Goal: Complete Application Form: Complete application form

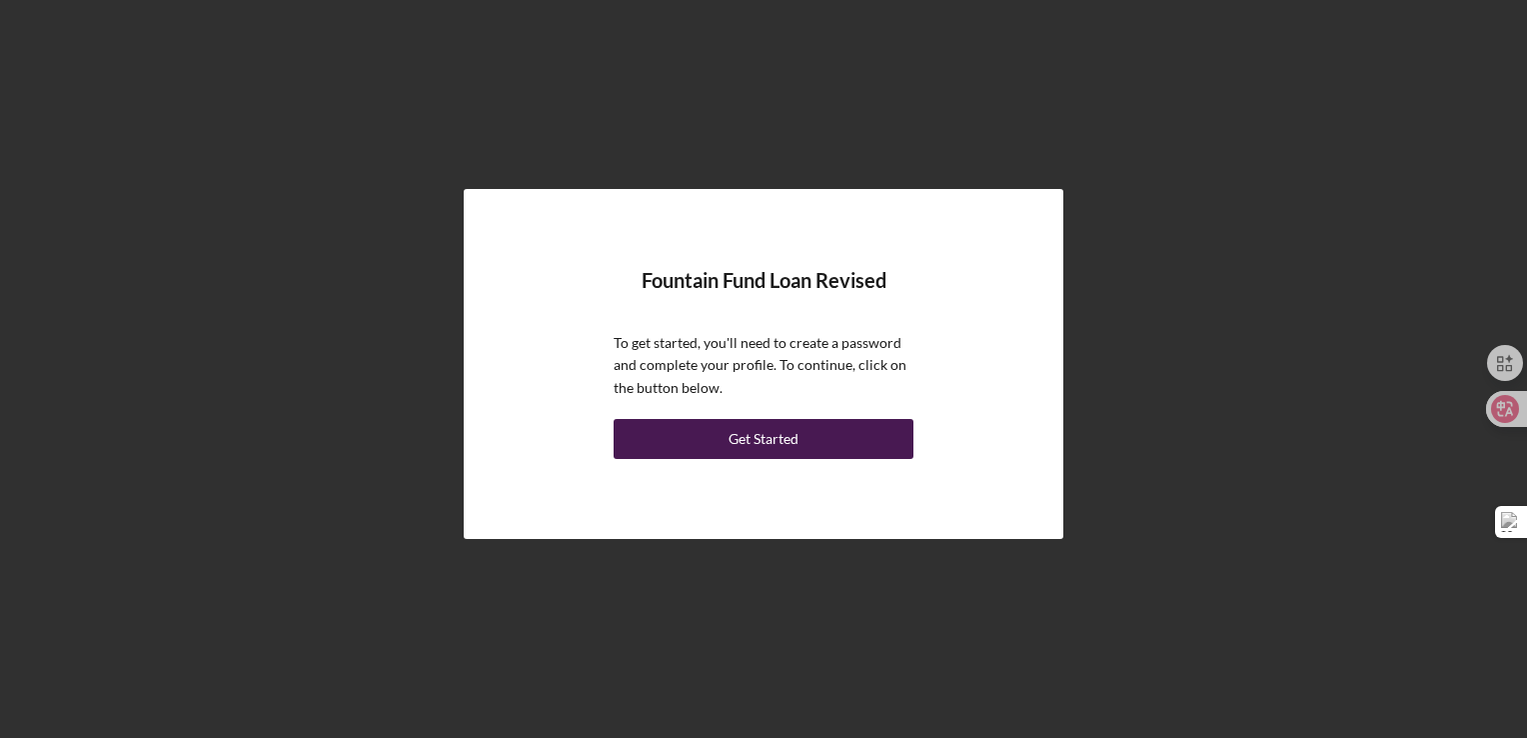
click at [855, 430] on button "Get Started" at bounding box center [764, 439] width 300 height 40
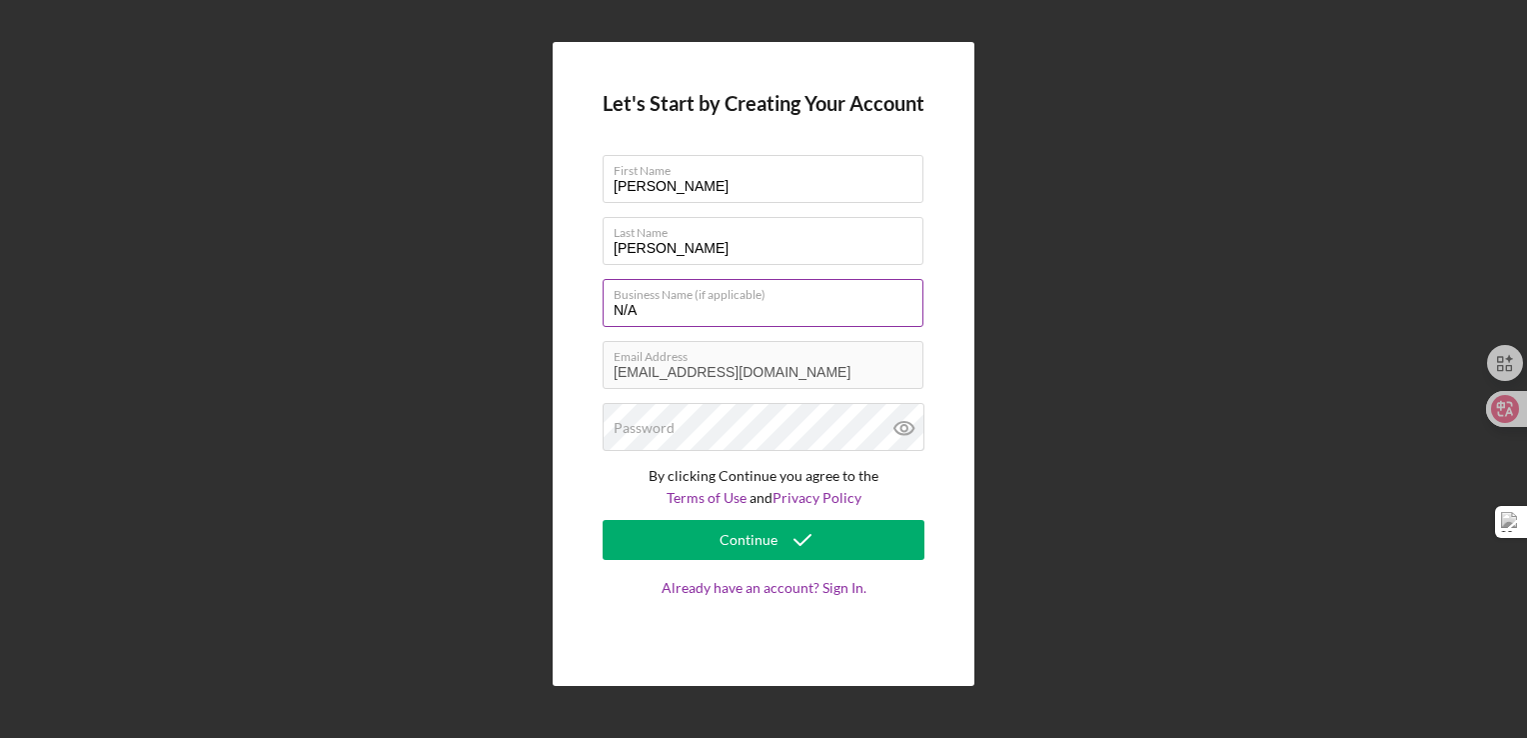
click at [752, 310] on input "N/A" at bounding box center [763, 303] width 321 height 48
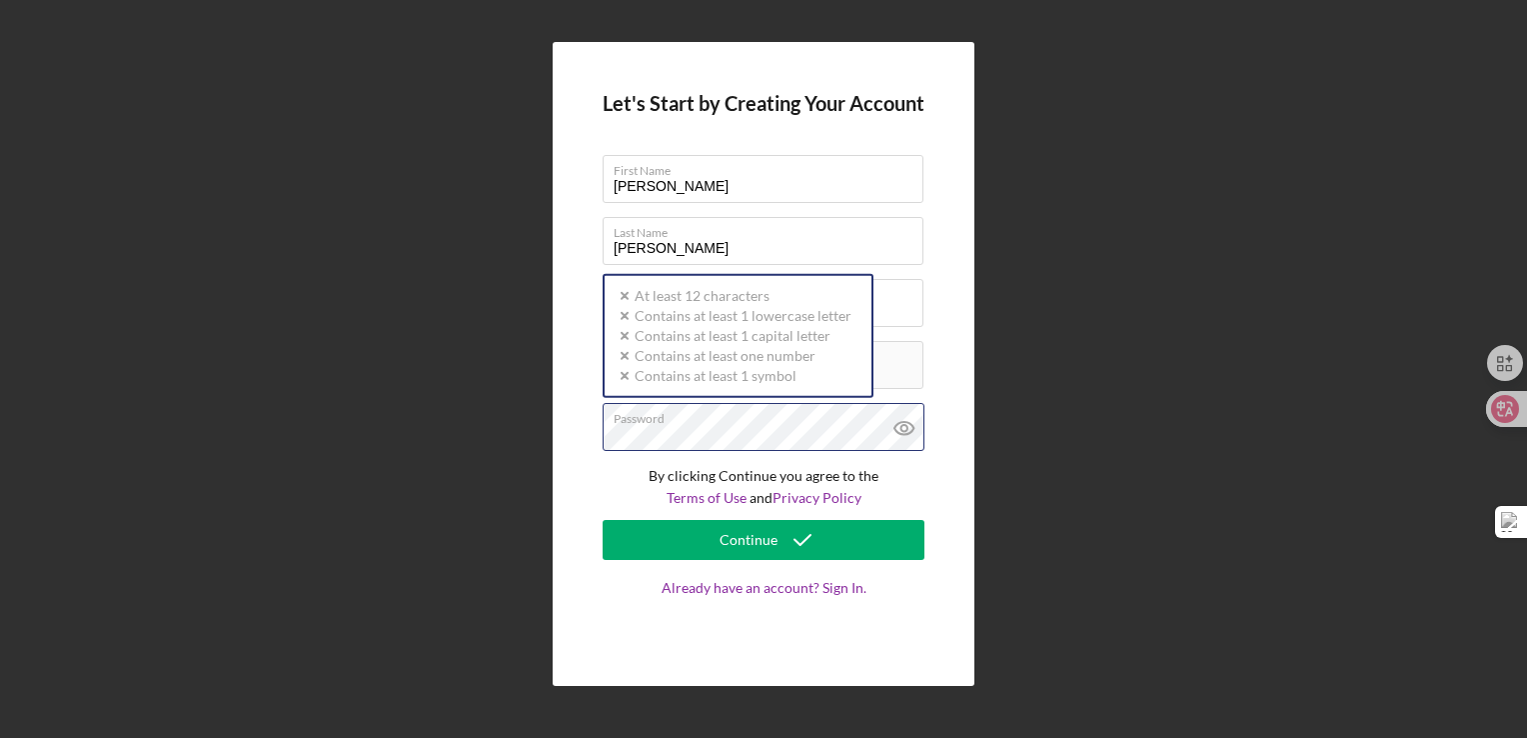
click at [728, 422] on div "Password Icon/icon-validation-no At least 12 characters Icon/icon-validation-no…" at bounding box center [764, 428] width 322 height 50
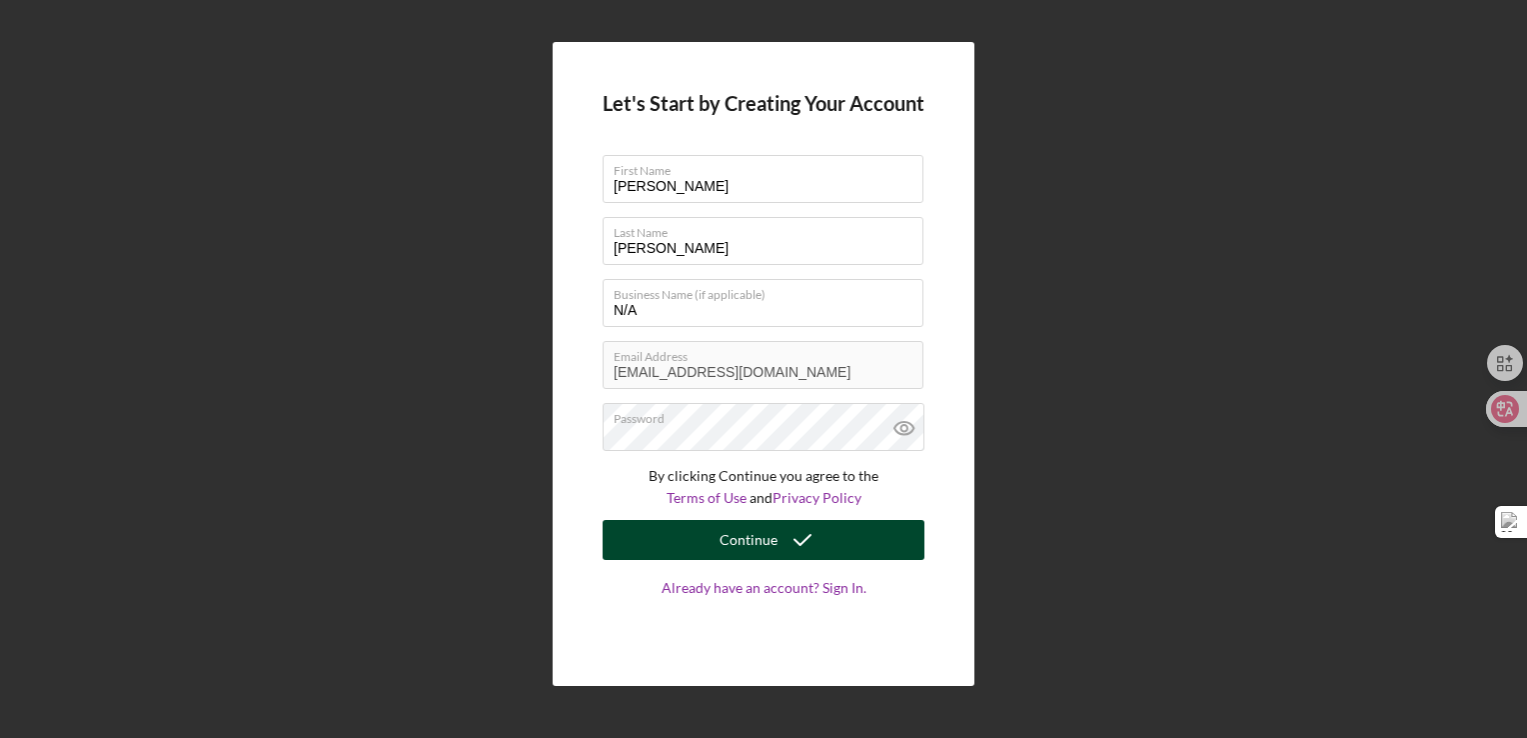
click at [800, 543] on icon "submit" at bounding box center [803, 540] width 50 height 50
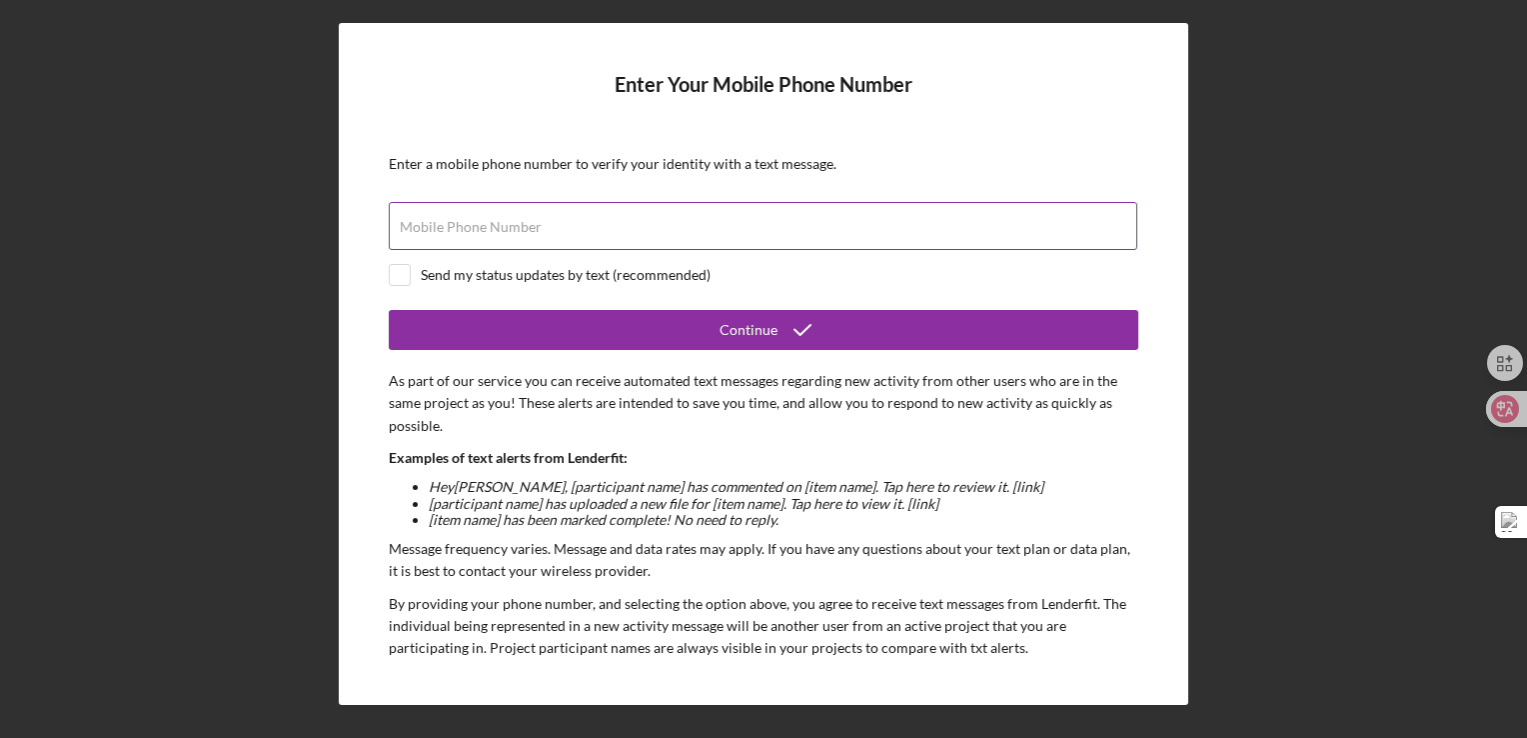
click at [468, 219] on label "Mobile Phone Number" at bounding box center [471, 227] width 142 height 16
click at [468, 219] on input "Mobile Phone Number" at bounding box center [763, 226] width 749 height 48
type input "[PHONE_NUMBER]"
click at [405, 274] on input "checkbox" at bounding box center [400, 275] width 20 height 20
checkbox input "true"
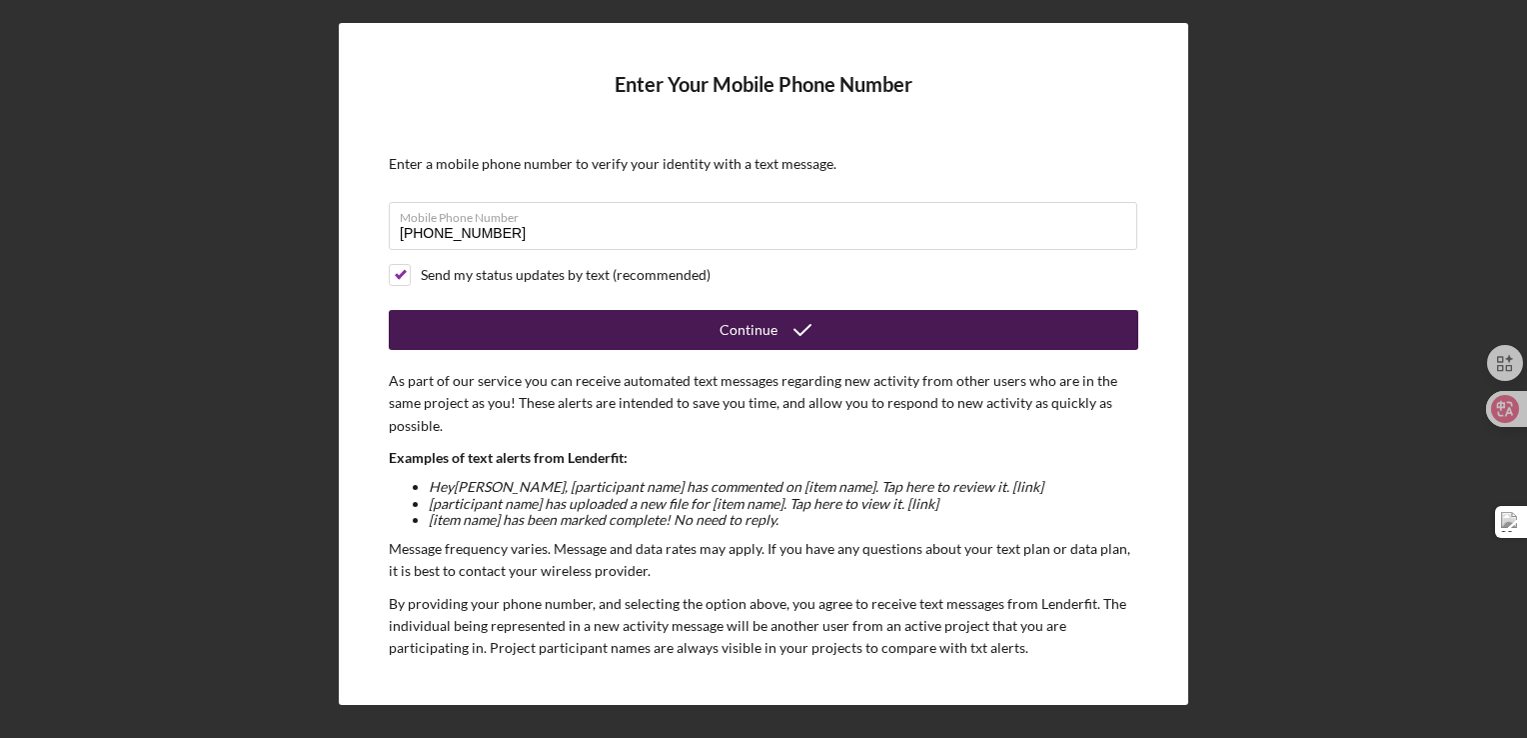
click at [675, 339] on button "Continue" at bounding box center [764, 330] width 750 height 40
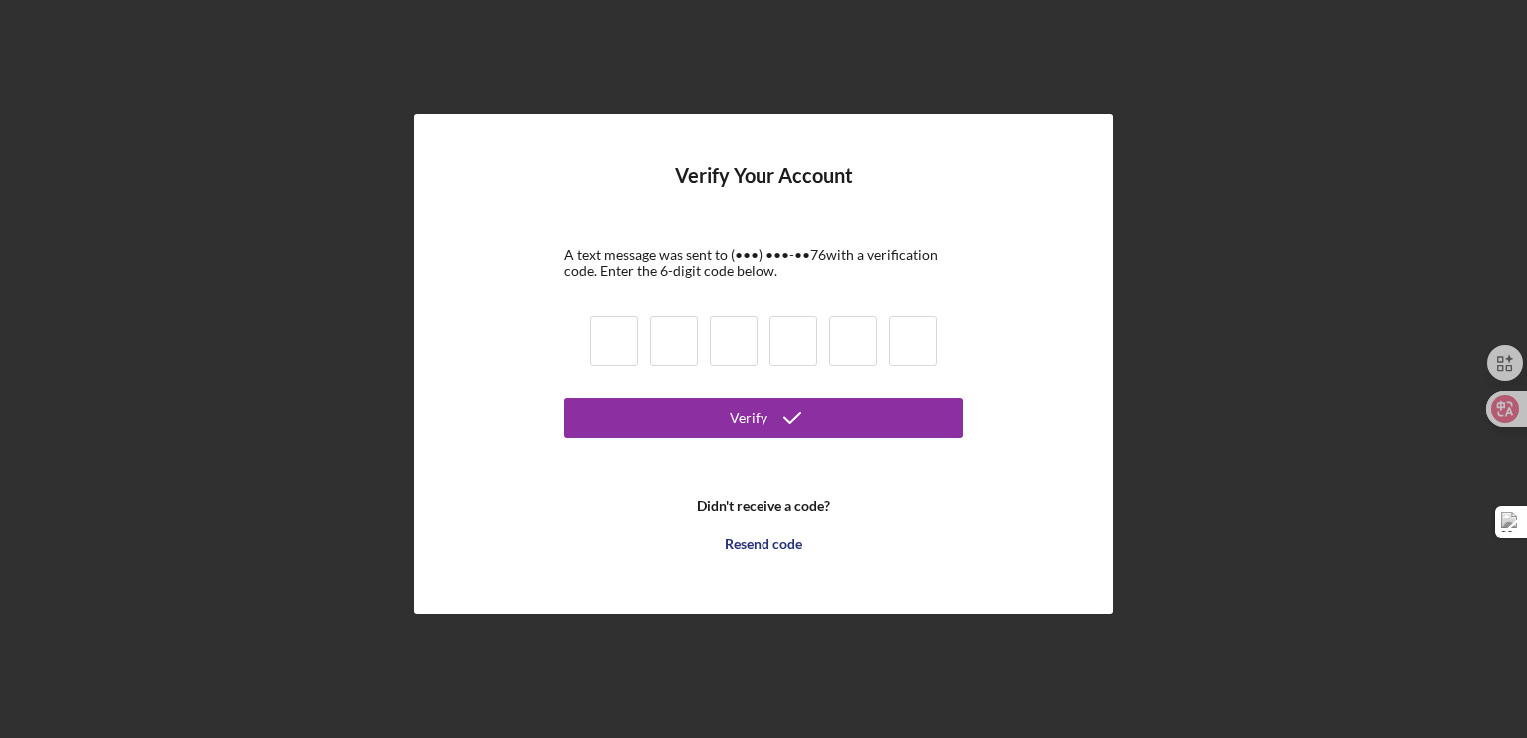
click at [599, 351] on input at bounding box center [614, 341] width 48 height 50
type input "2"
type input "0"
type input "9"
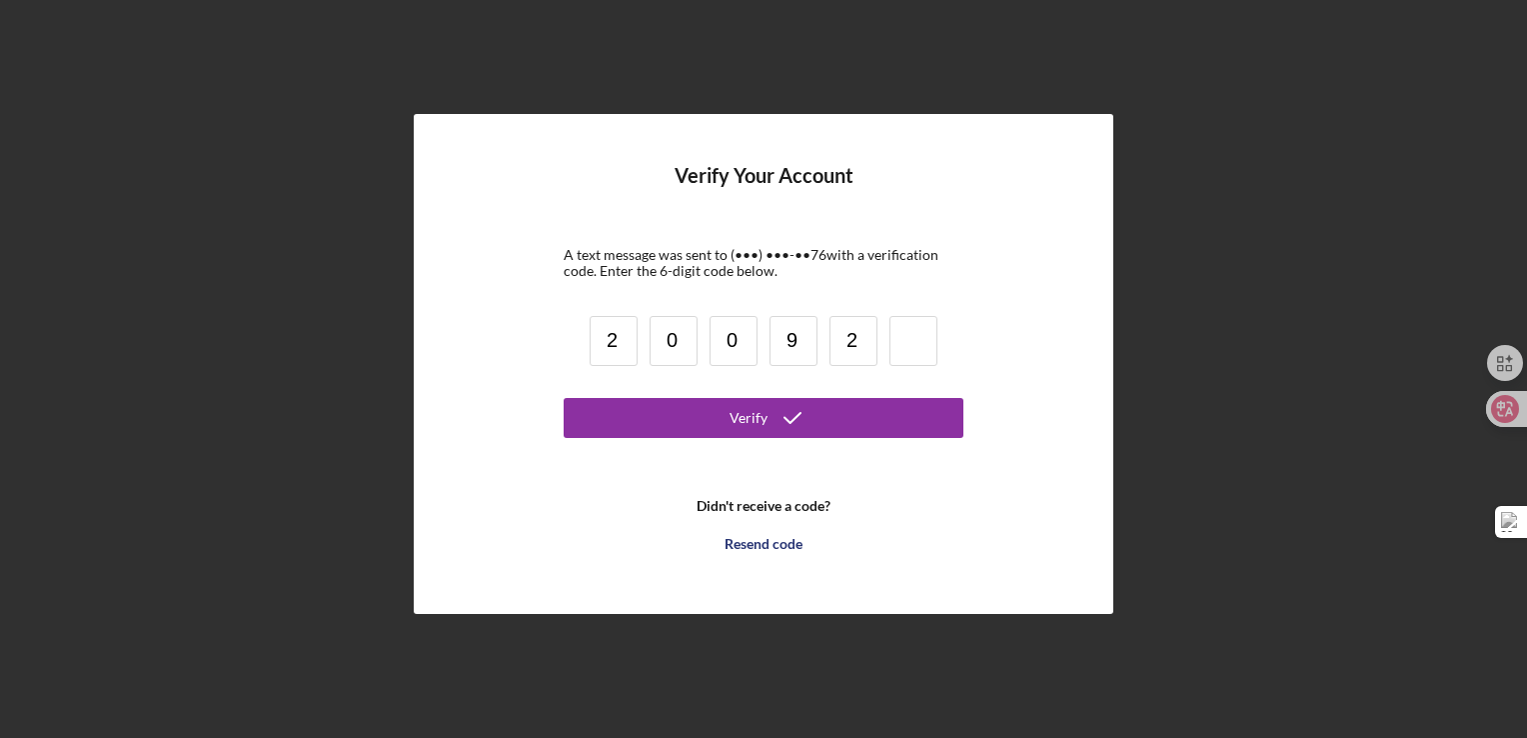
type input "2"
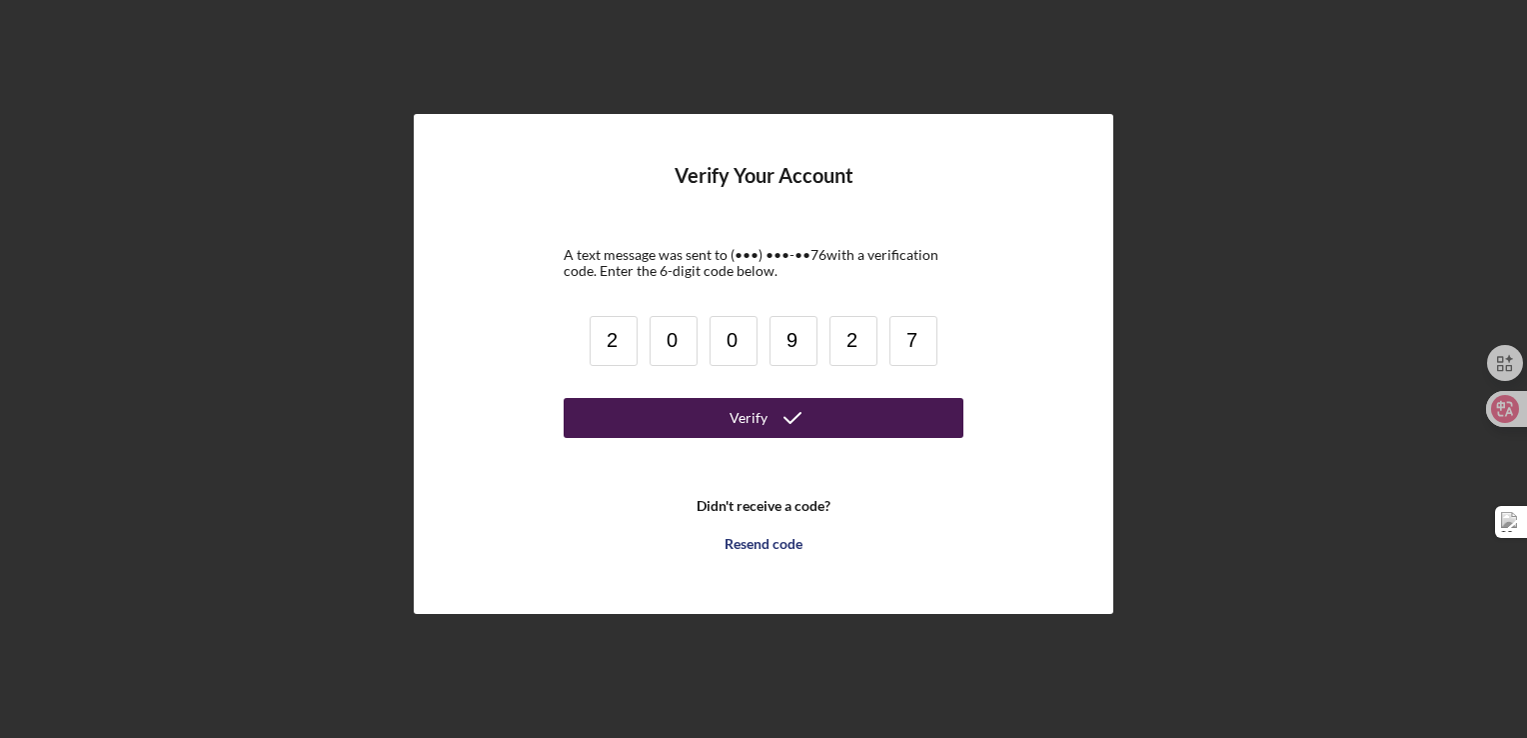
type input "7"
click at [759, 414] on div "Verify" at bounding box center [749, 418] width 38 height 40
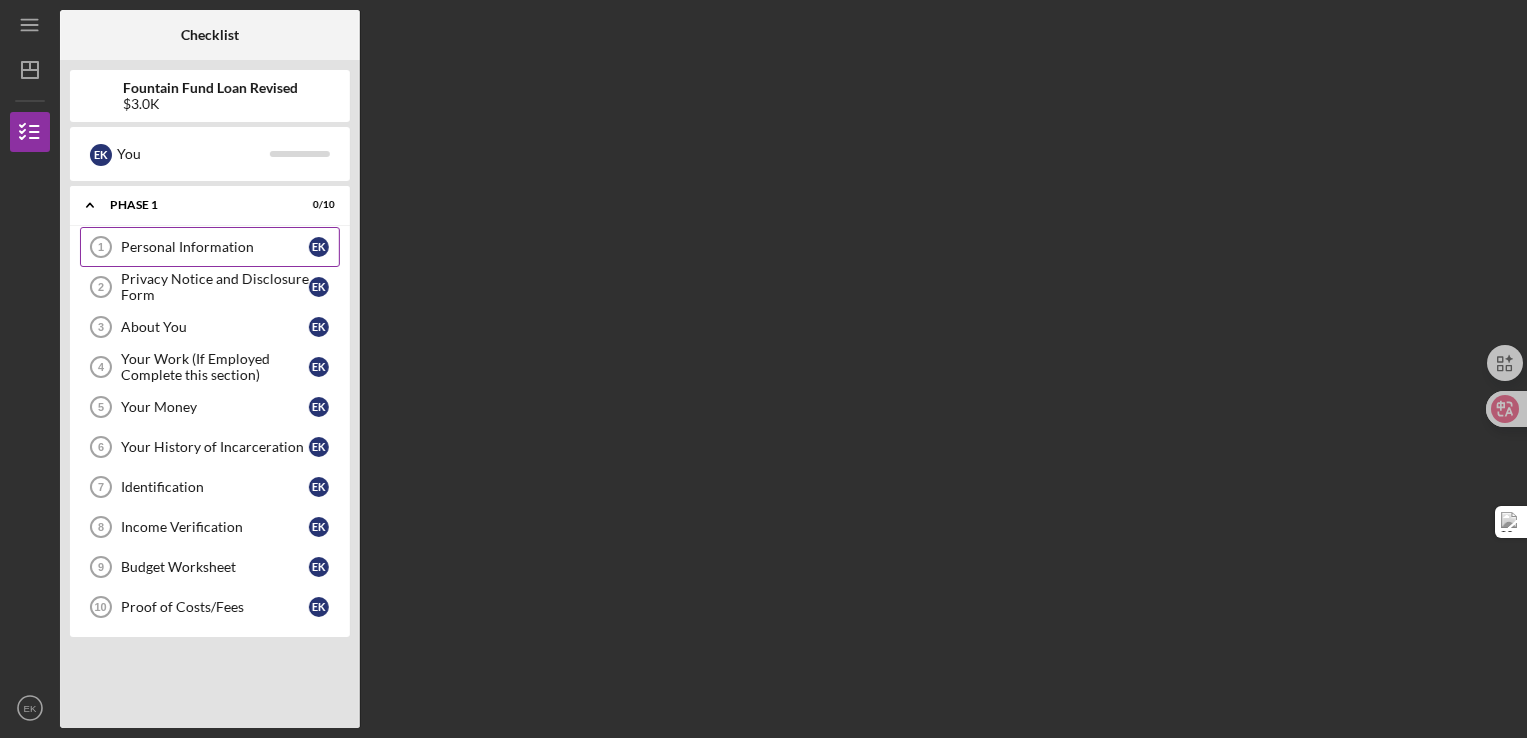
click at [198, 245] on div "Personal Information" at bounding box center [215, 247] width 188 height 16
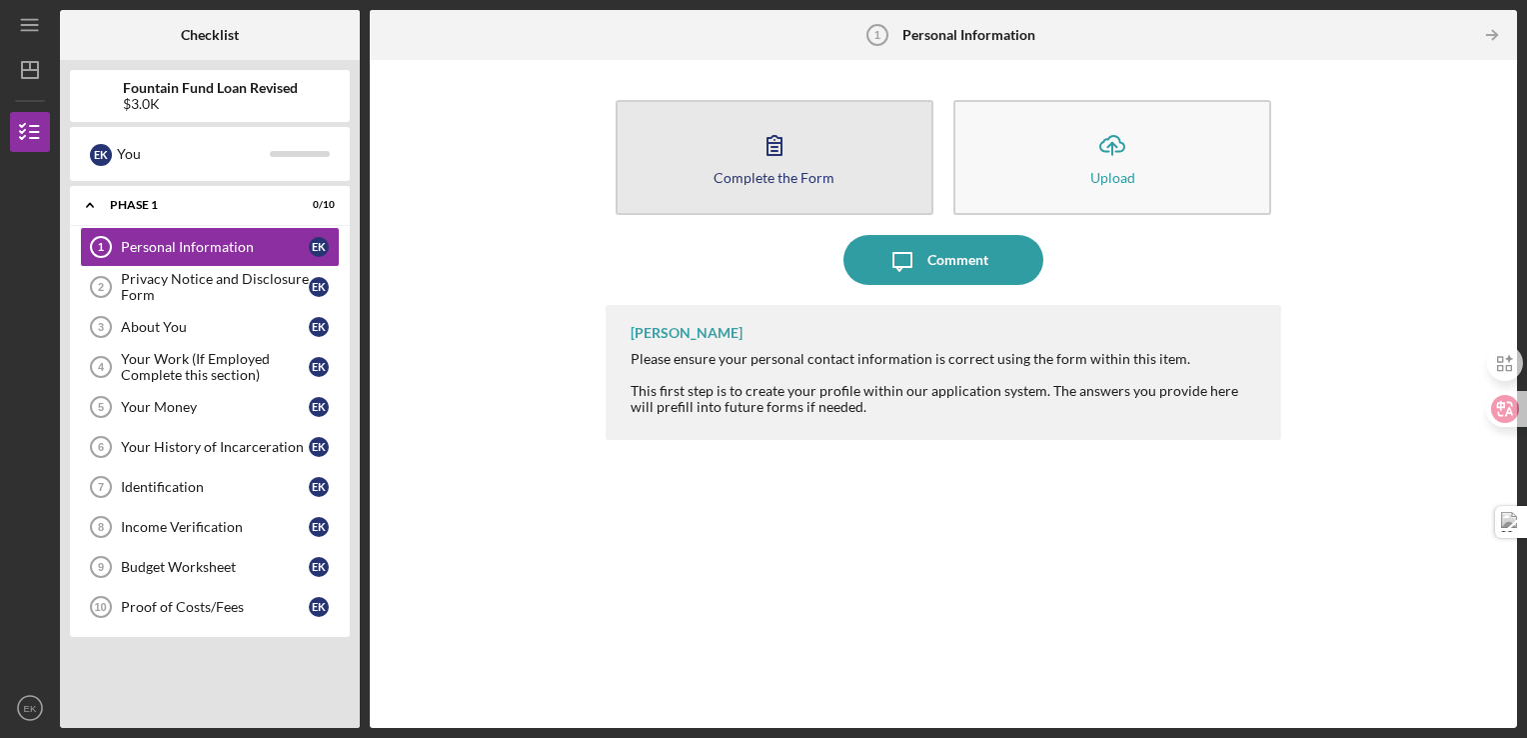
click at [734, 199] on button "Complete the Form Form" at bounding box center [775, 157] width 318 height 115
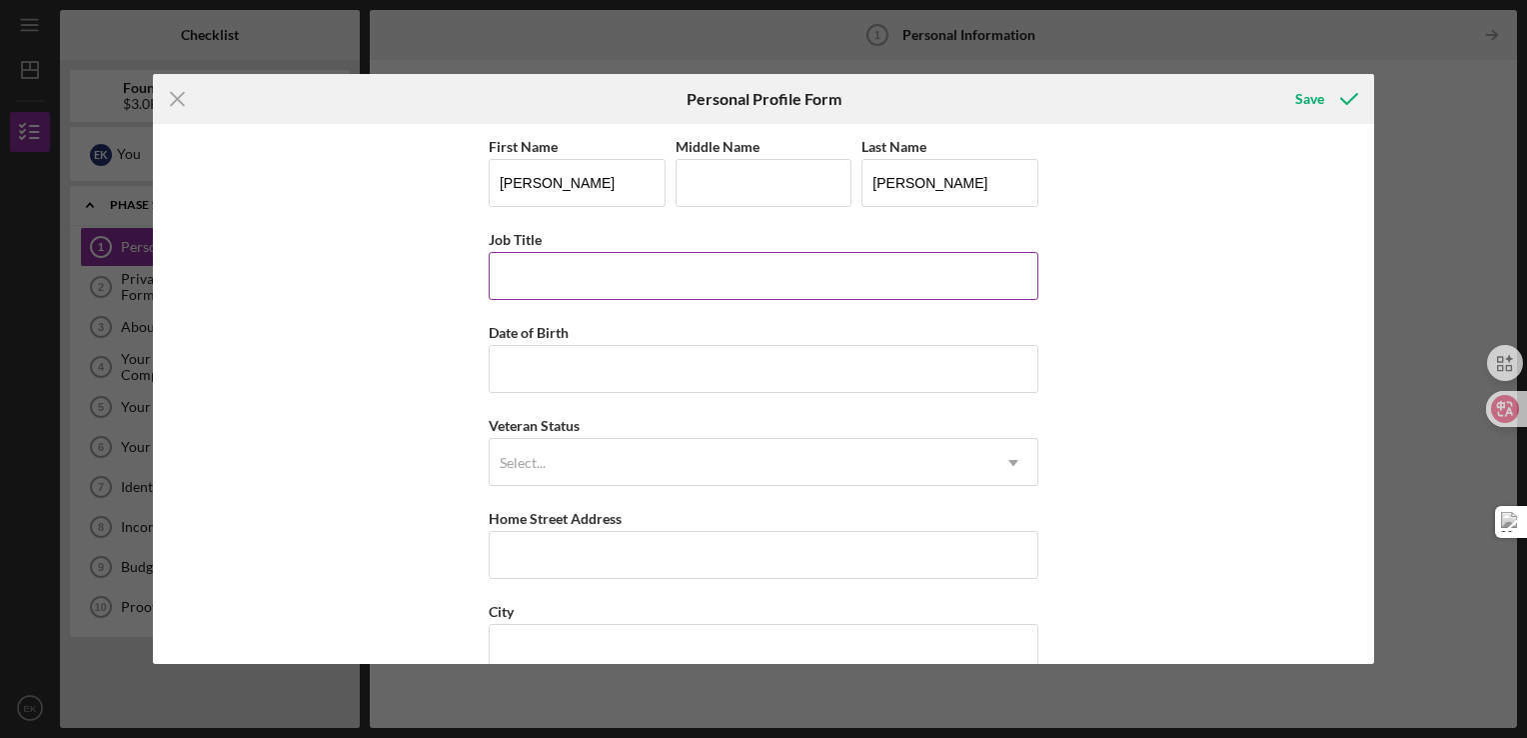
click at [662, 279] on input "Job Title" at bounding box center [764, 276] width 550 height 48
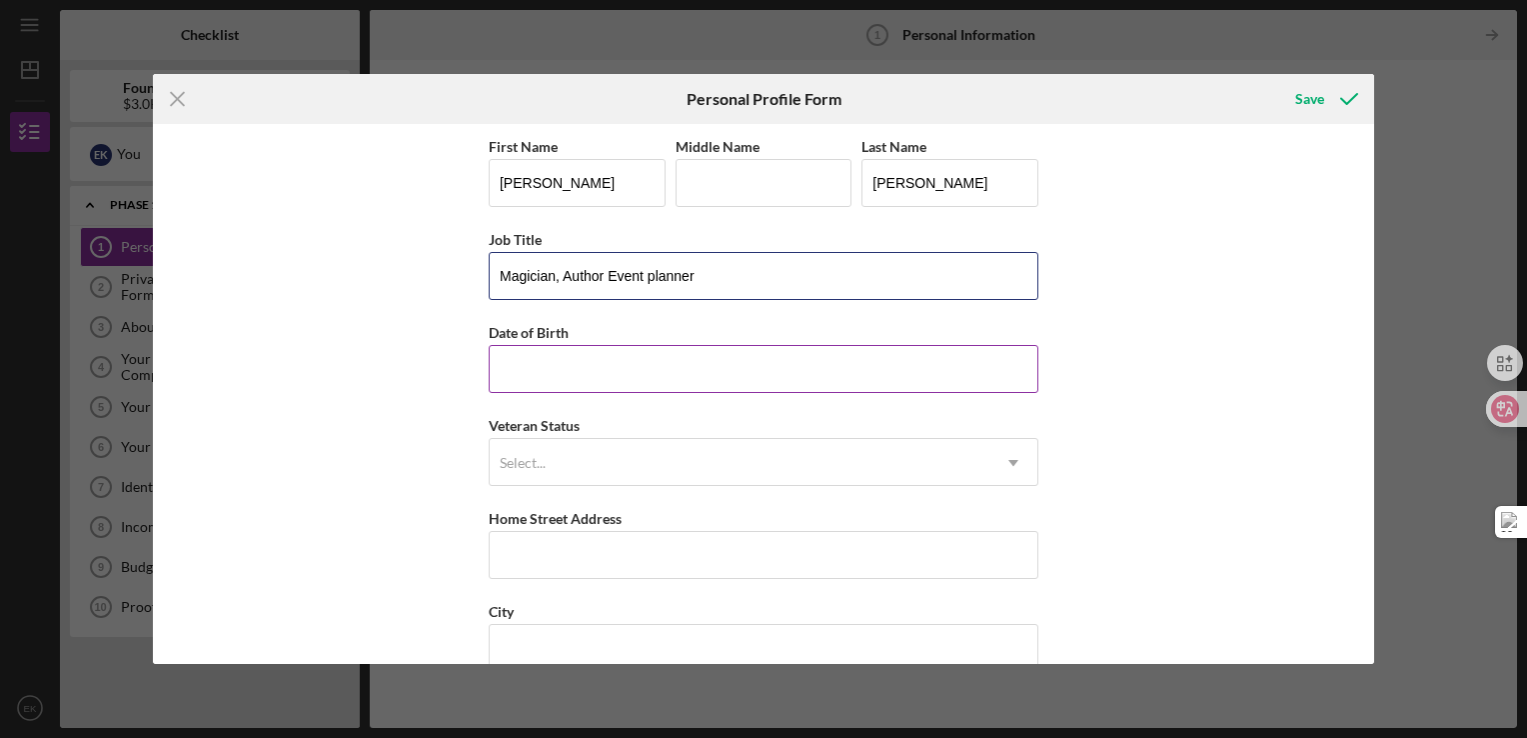
type input "Magician, Author Event planner"
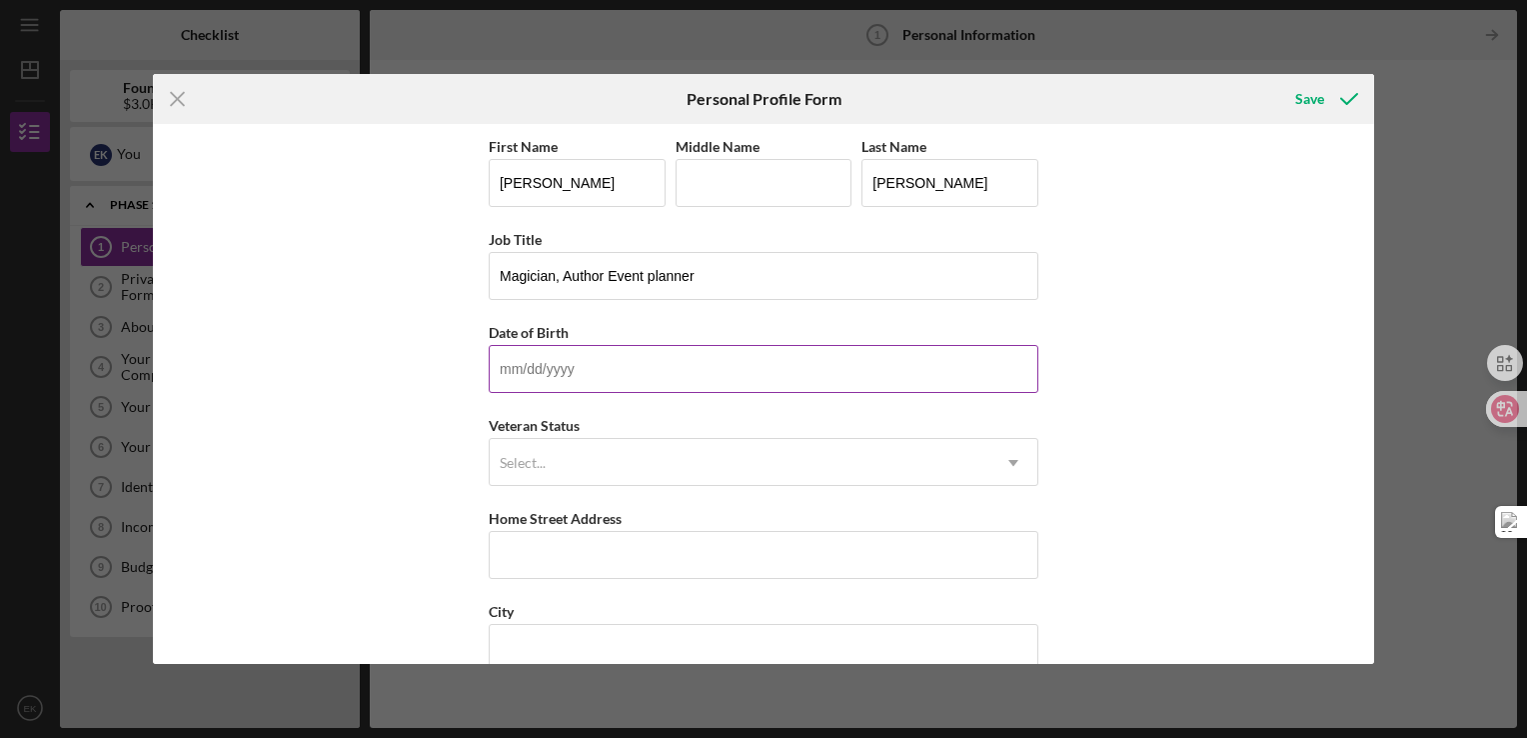
click at [613, 369] on input "Date of Birth" at bounding box center [764, 369] width 550 height 48
type input "[DATE]"
type input "L"
type input "9 Mattakeeset St"
type input "[GEOGRAPHIC_DATA]"
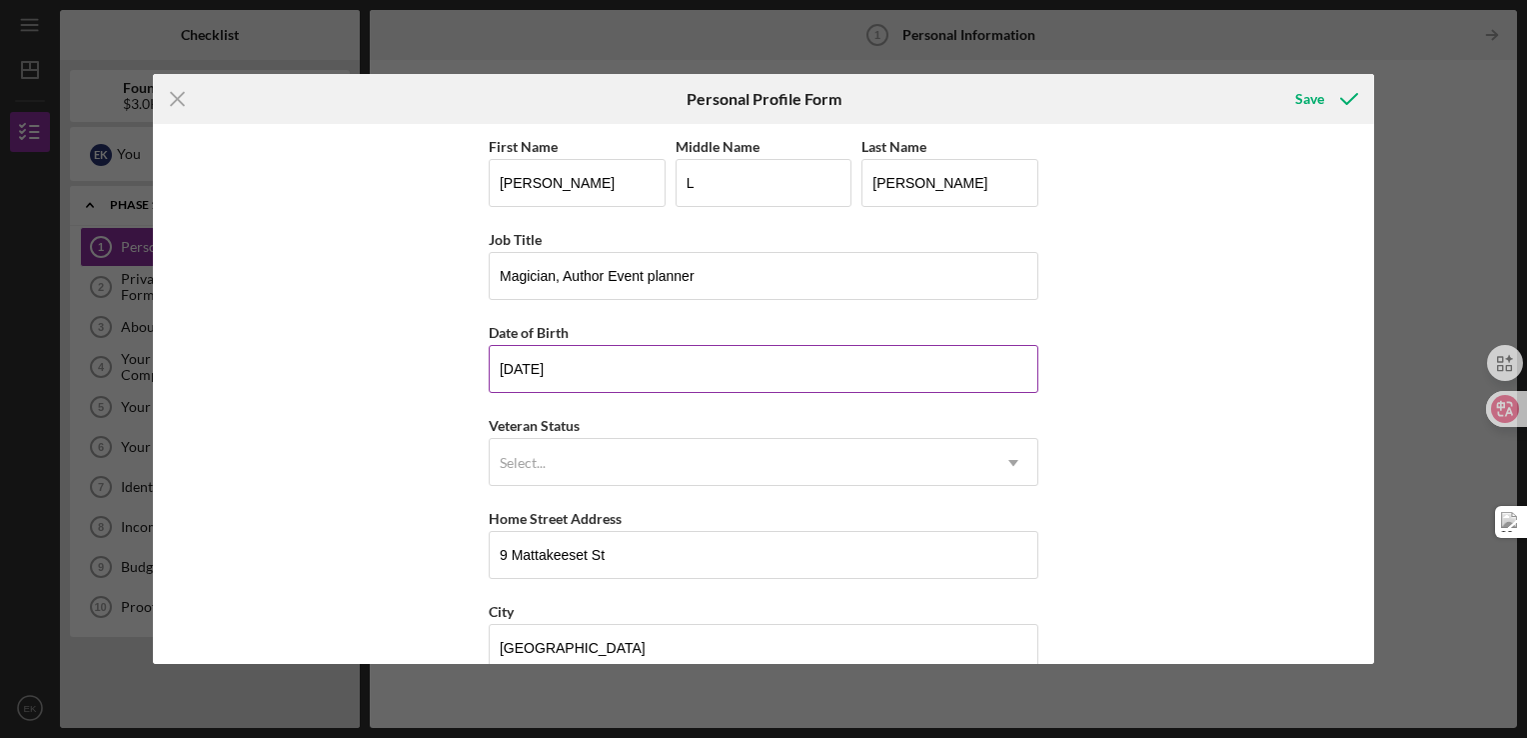
type input "02136"
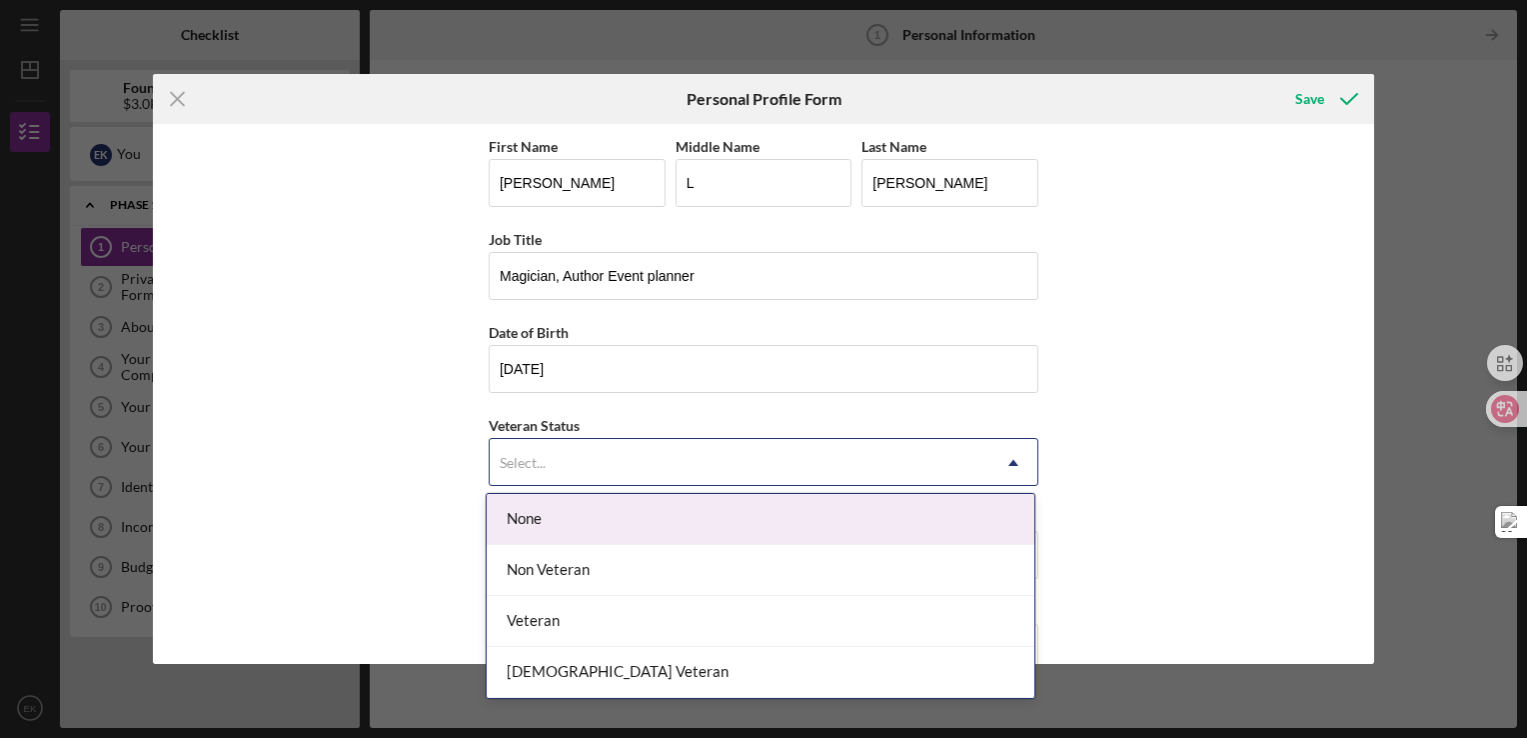
click at [1007, 451] on icon "Icon/Dropdown Arrow" at bounding box center [1014, 463] width 48 height 48
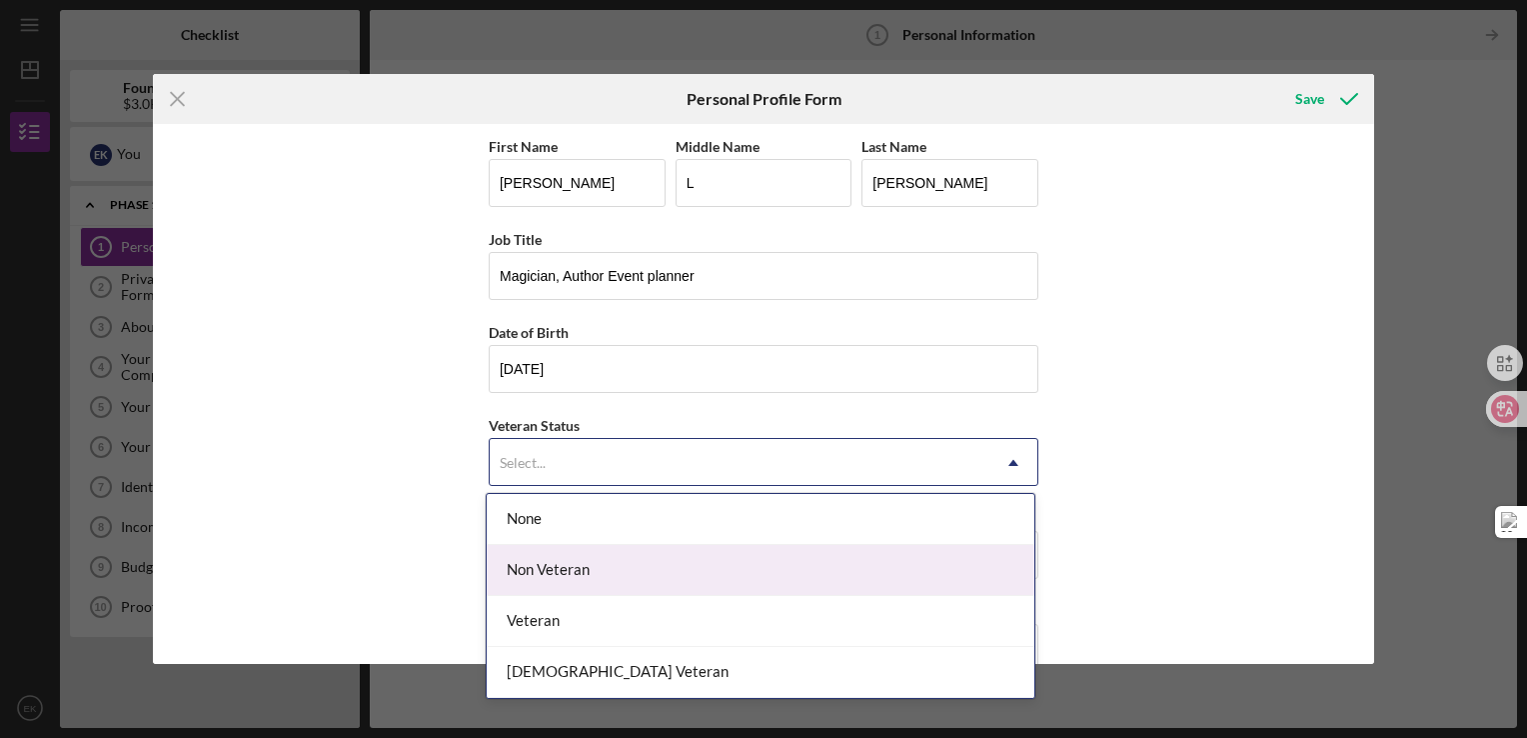
click at [574, 564] on div "Non Veteran" at bounding box center [761, 570] width 548 height 51
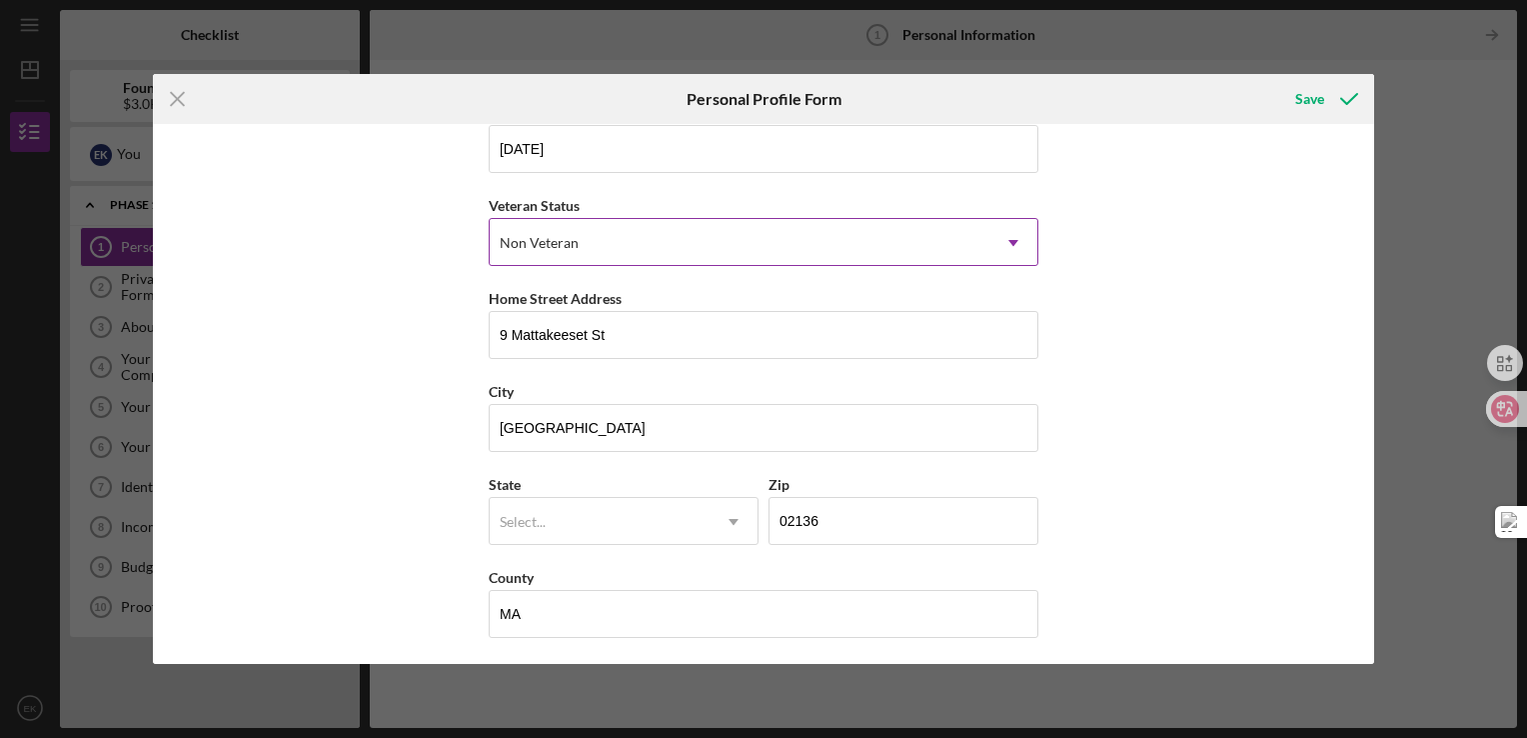
scroll to position [220, 0]
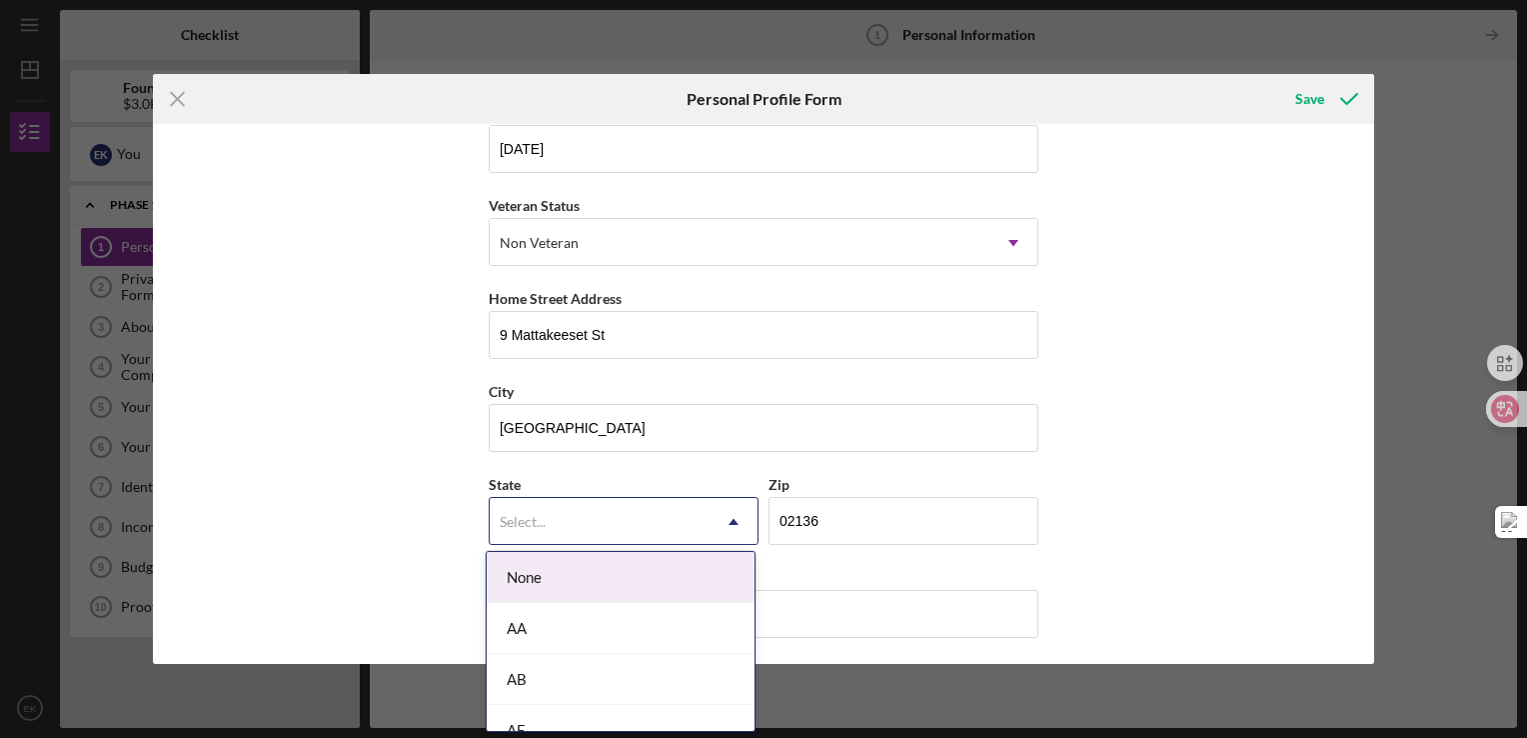
click at [745, 519] on icon "Icon/Dropdown Arrow" at bounding box center [734, 522] width 48 height 48
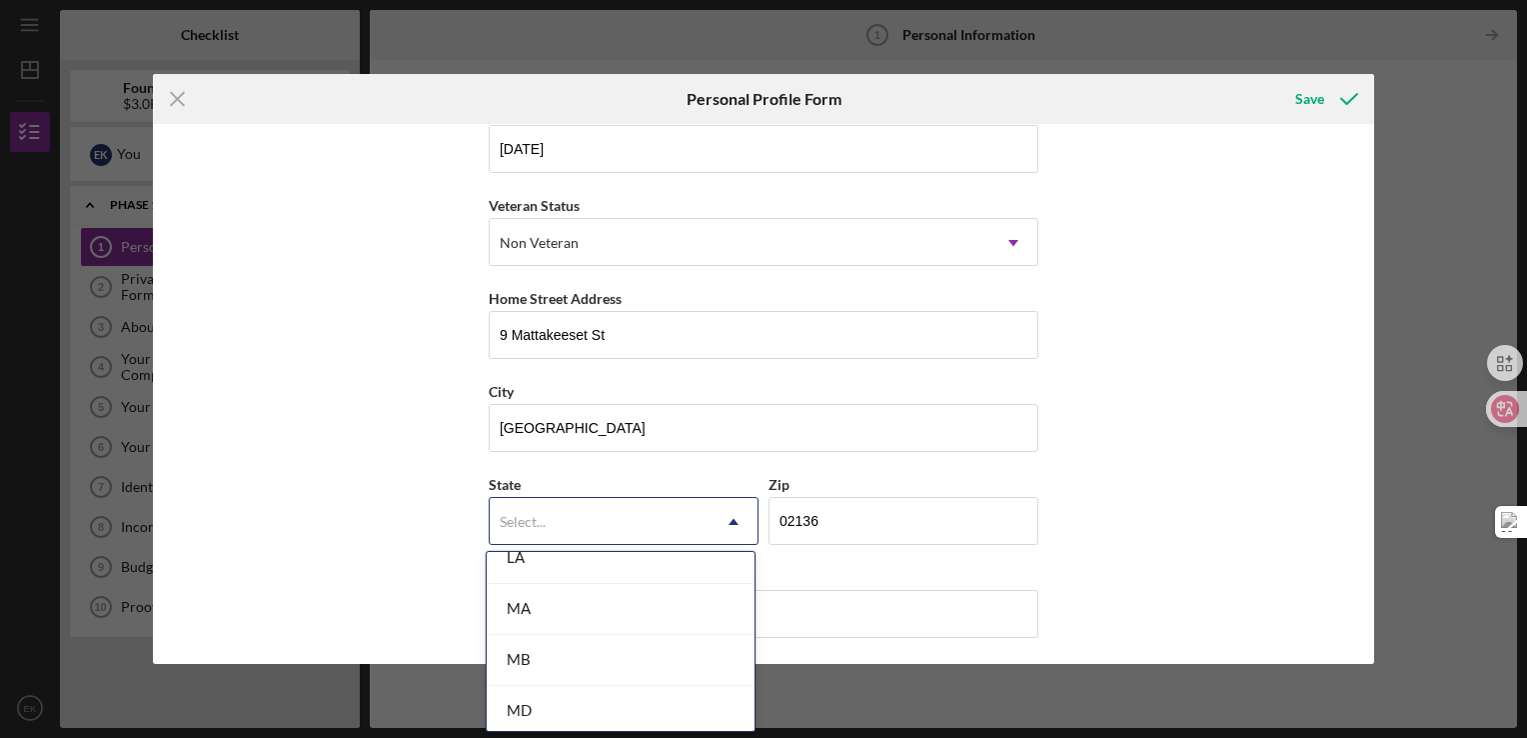
scroll to position [1393, 0]
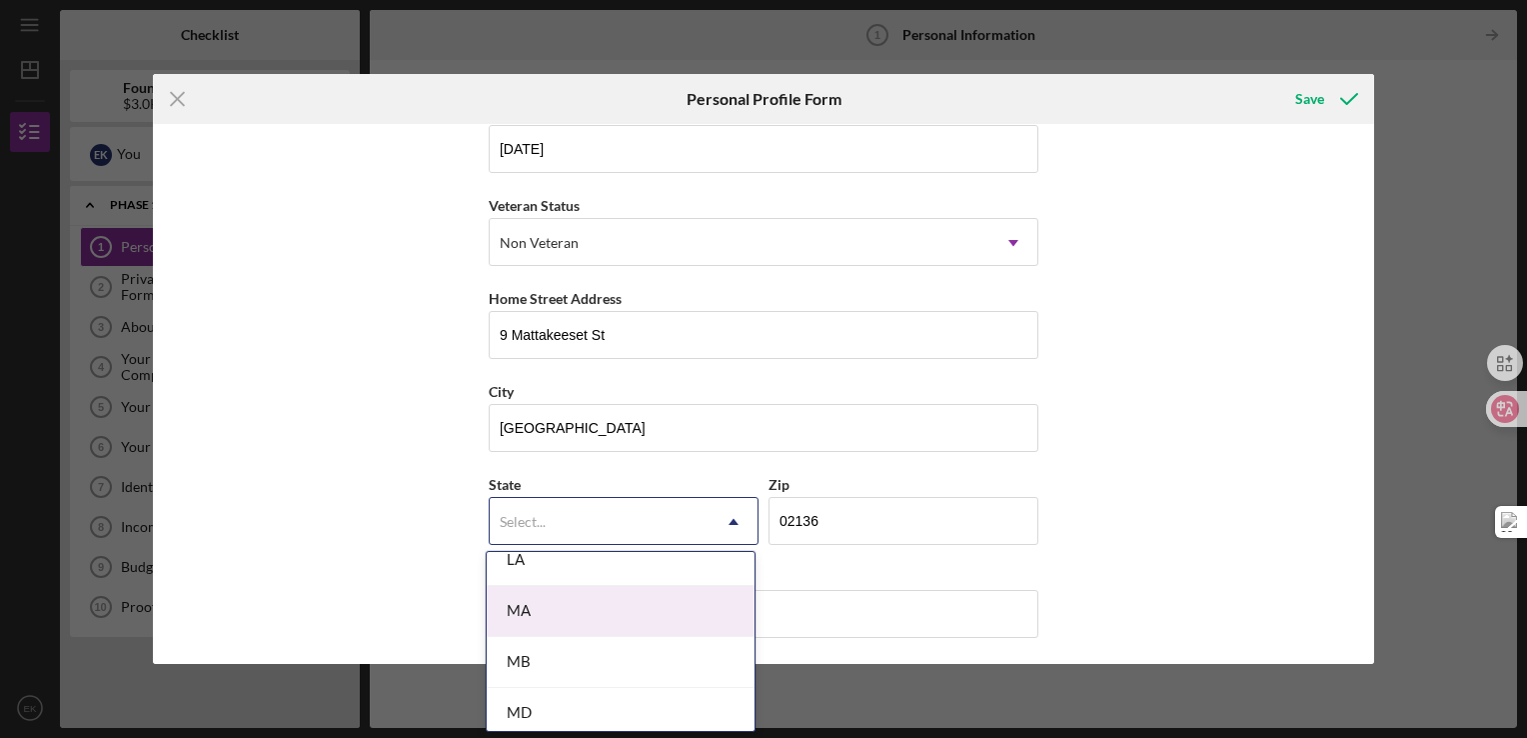
click at [551, 604] on div "MA" at bounding box center [621, 611] width 268 height 51
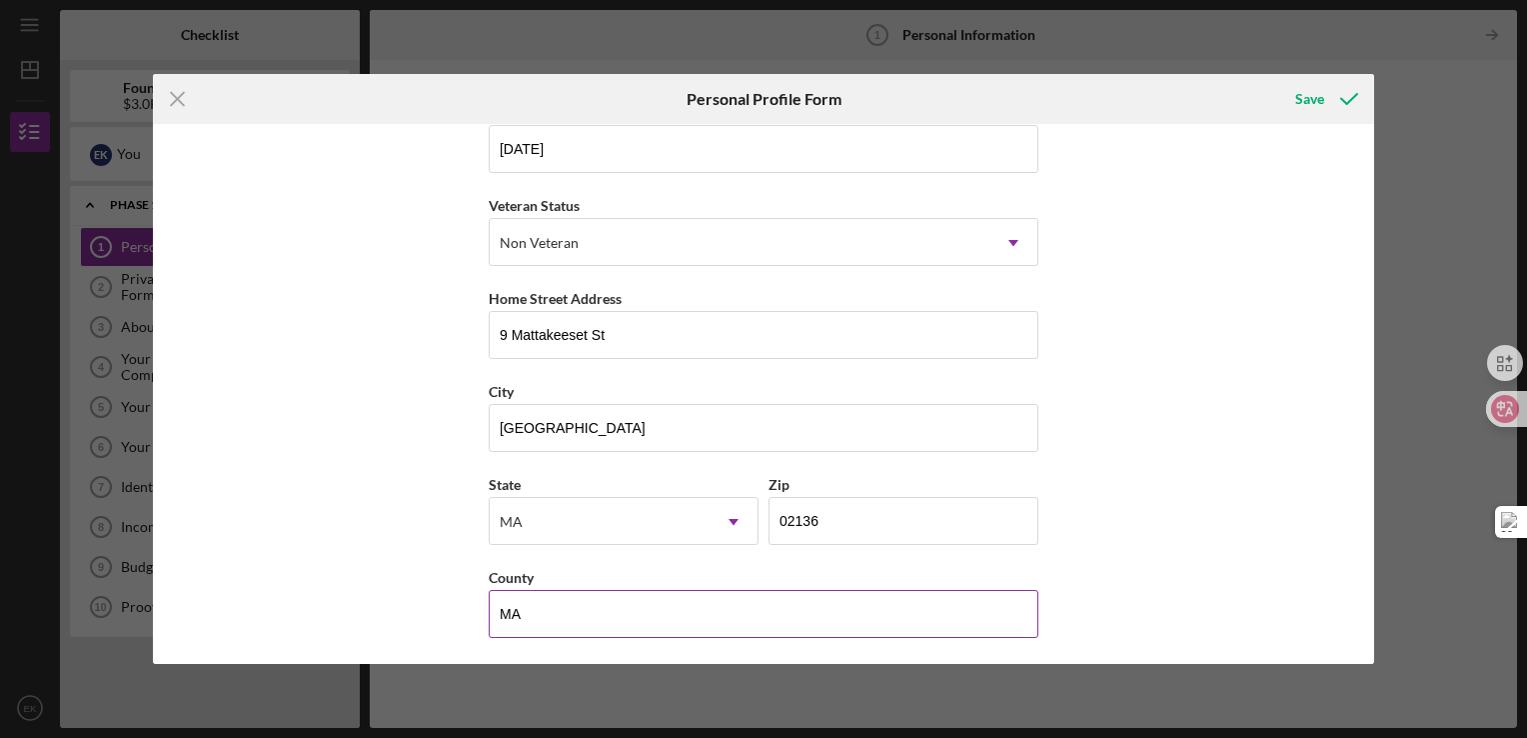
click at [551, 604] on input "MA" at bounding box center [764, 614] width 550 height 48
type input "M"
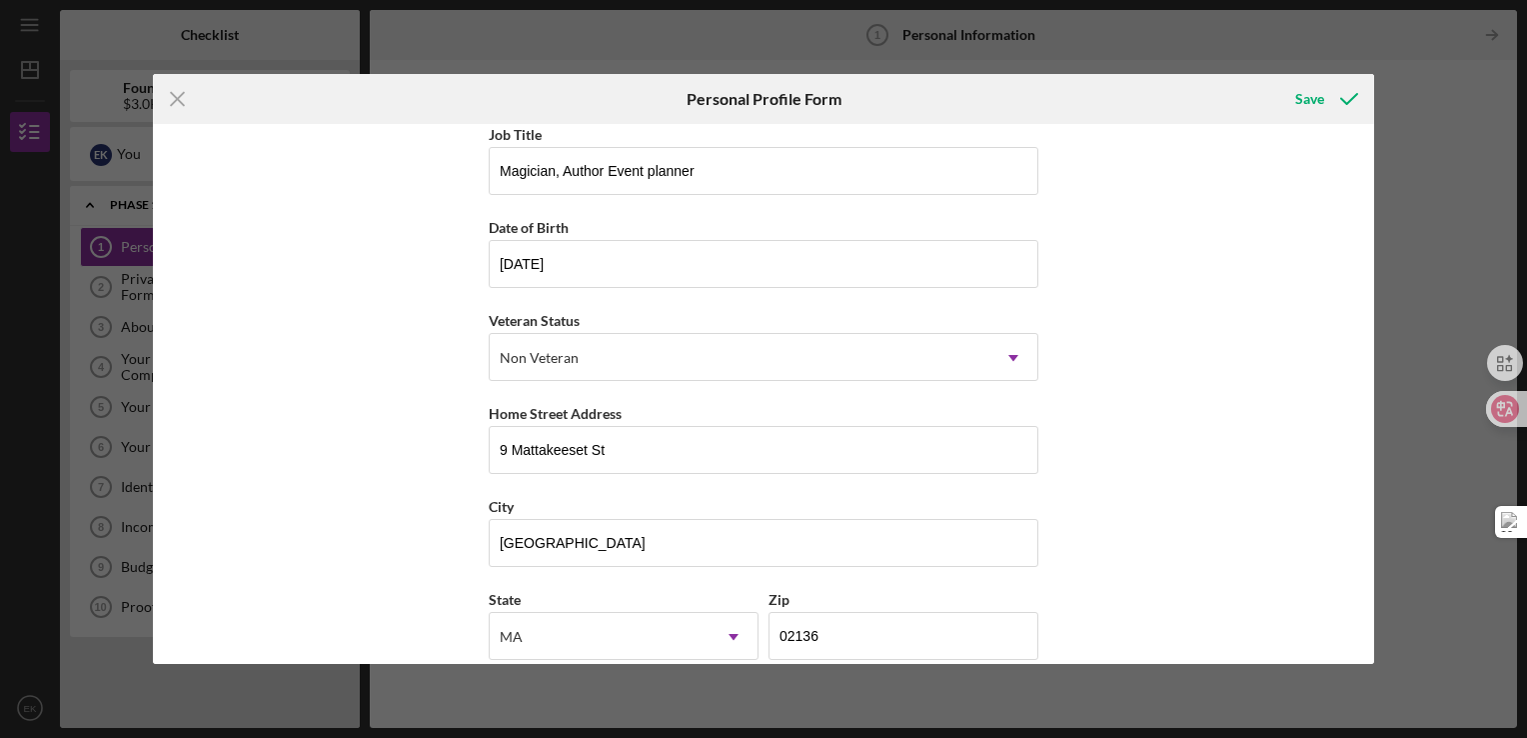
scroll to position [0, 0]
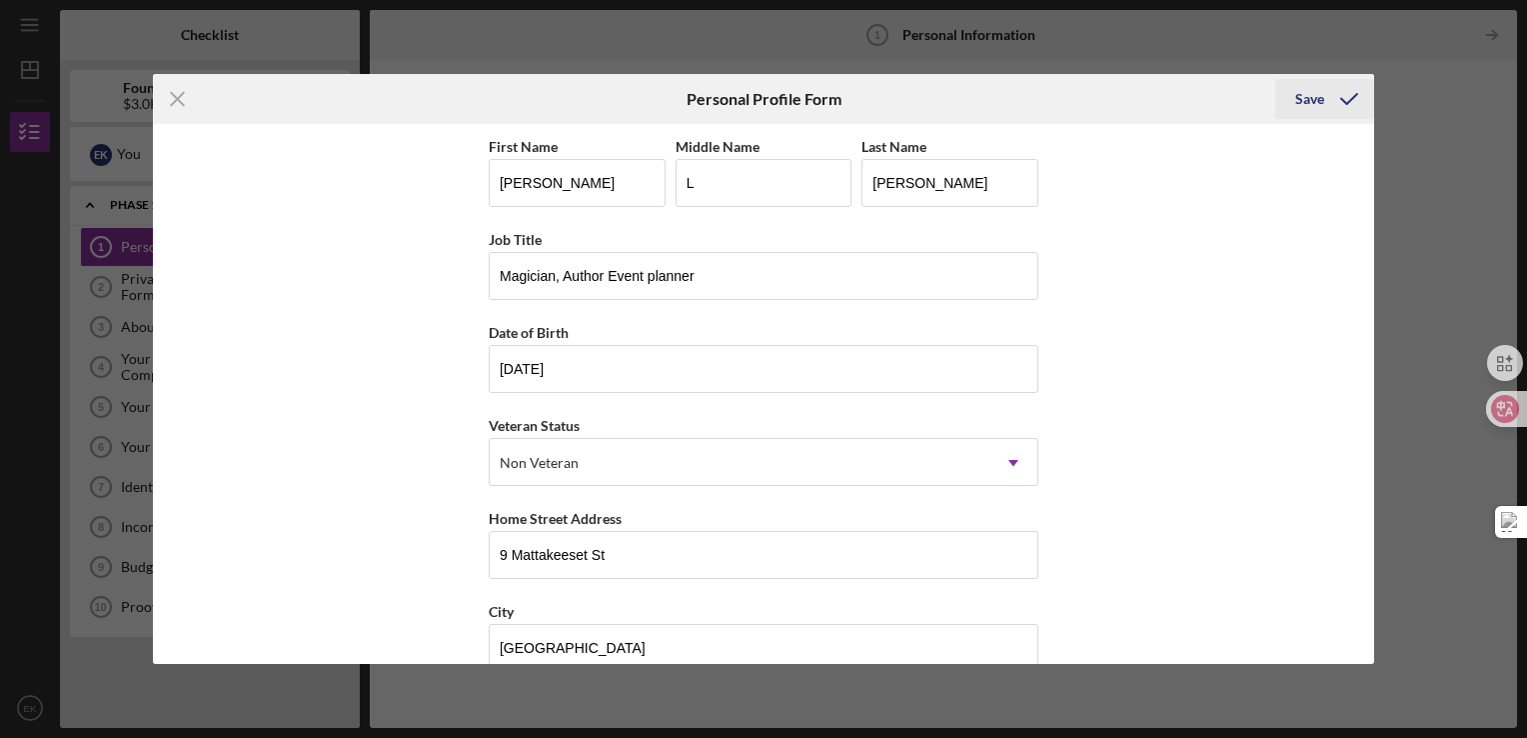
type input "[GEOGRAPHIC_DATA]"
click at [1312, 92] on div "Save" at bounding box center [1310, 99] width 29 height 40
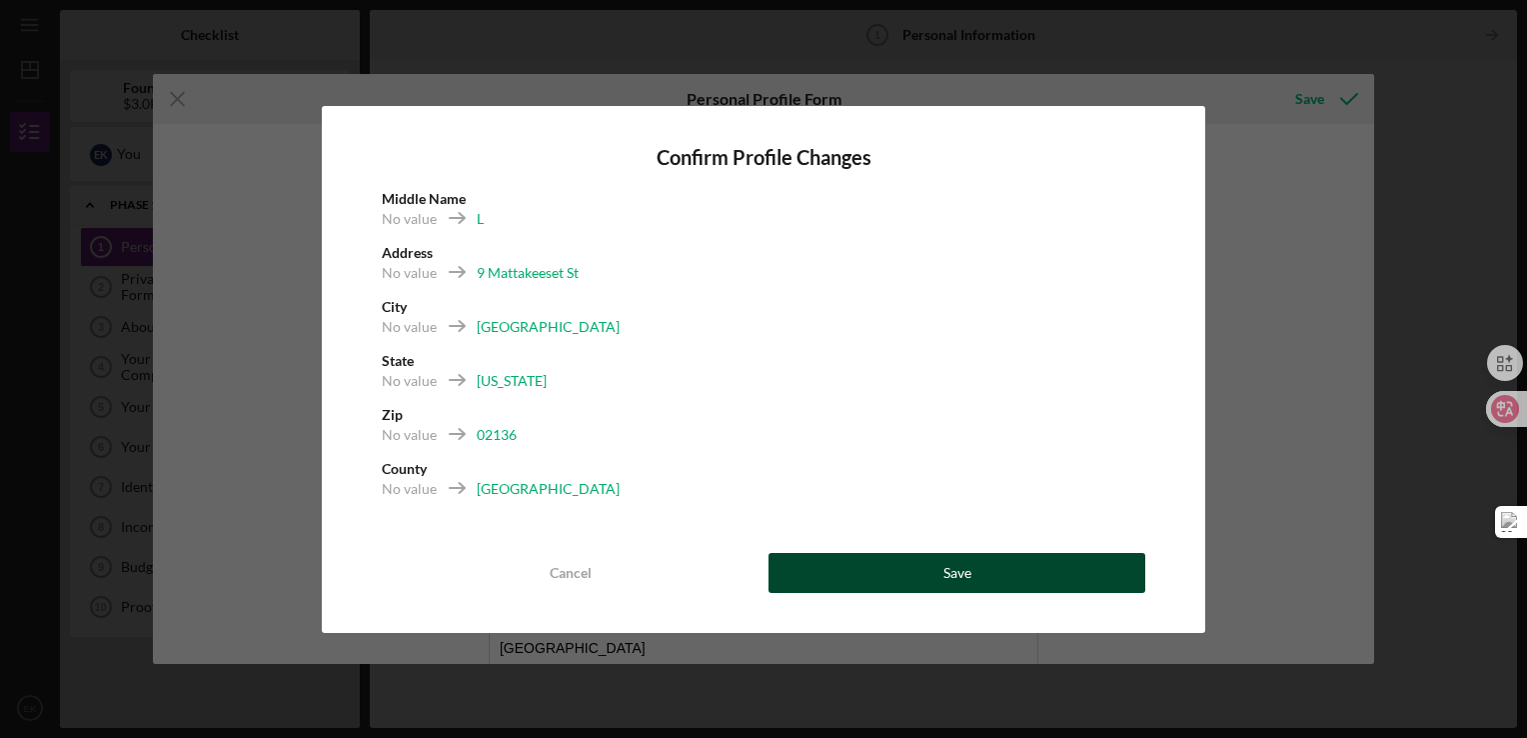
click at [986, 559] on button "Save" at bounding box center [957, 573] width 377 height 40
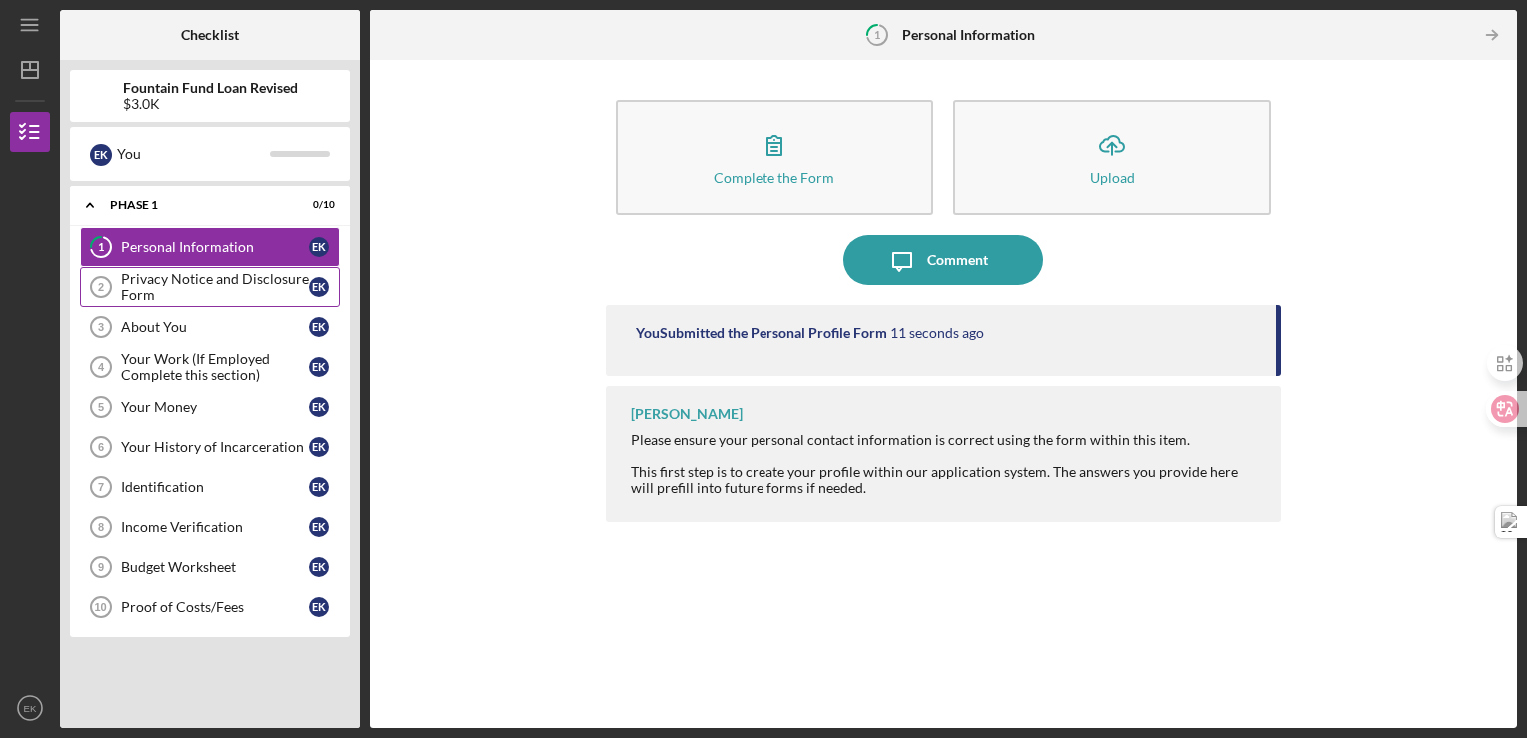
click at [211, 275] on div "Privacy Notice and Disclosure Form" at bounding box center [215, 287] width 188 height 32
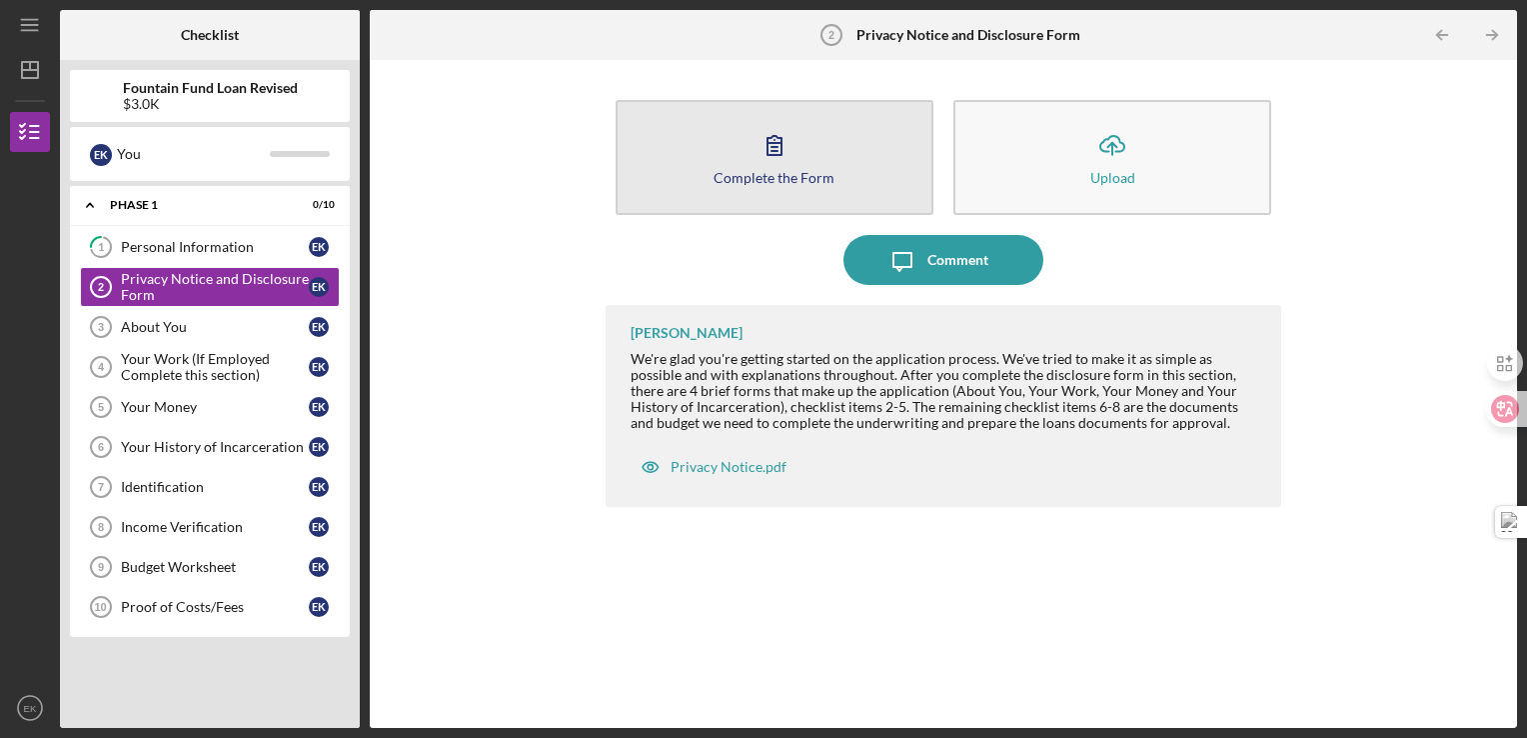
click at [782, 177] on div "Complete the Form" at bounding box center [774, 177] width 121 height 15
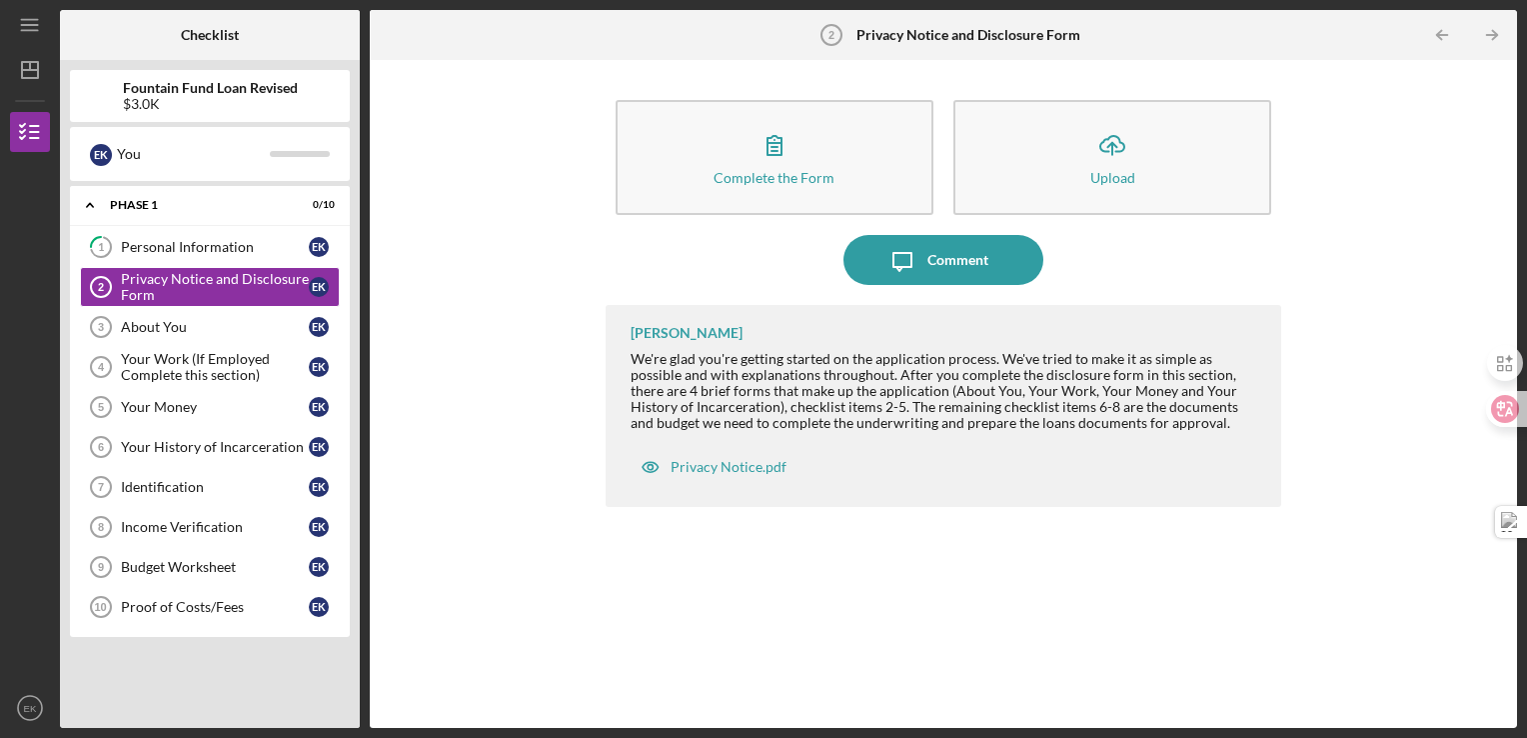
click at [888, 449] on div "[PERSON_NAME] We're glad you're getting started on the application process. We'…" at bounding box center [944, 406] width 677 height 202
click at [858, 419] on div "We're glad you're getting started on the application process. We've tried to ma…" at bounding box center [947, 391] width 632 height 80
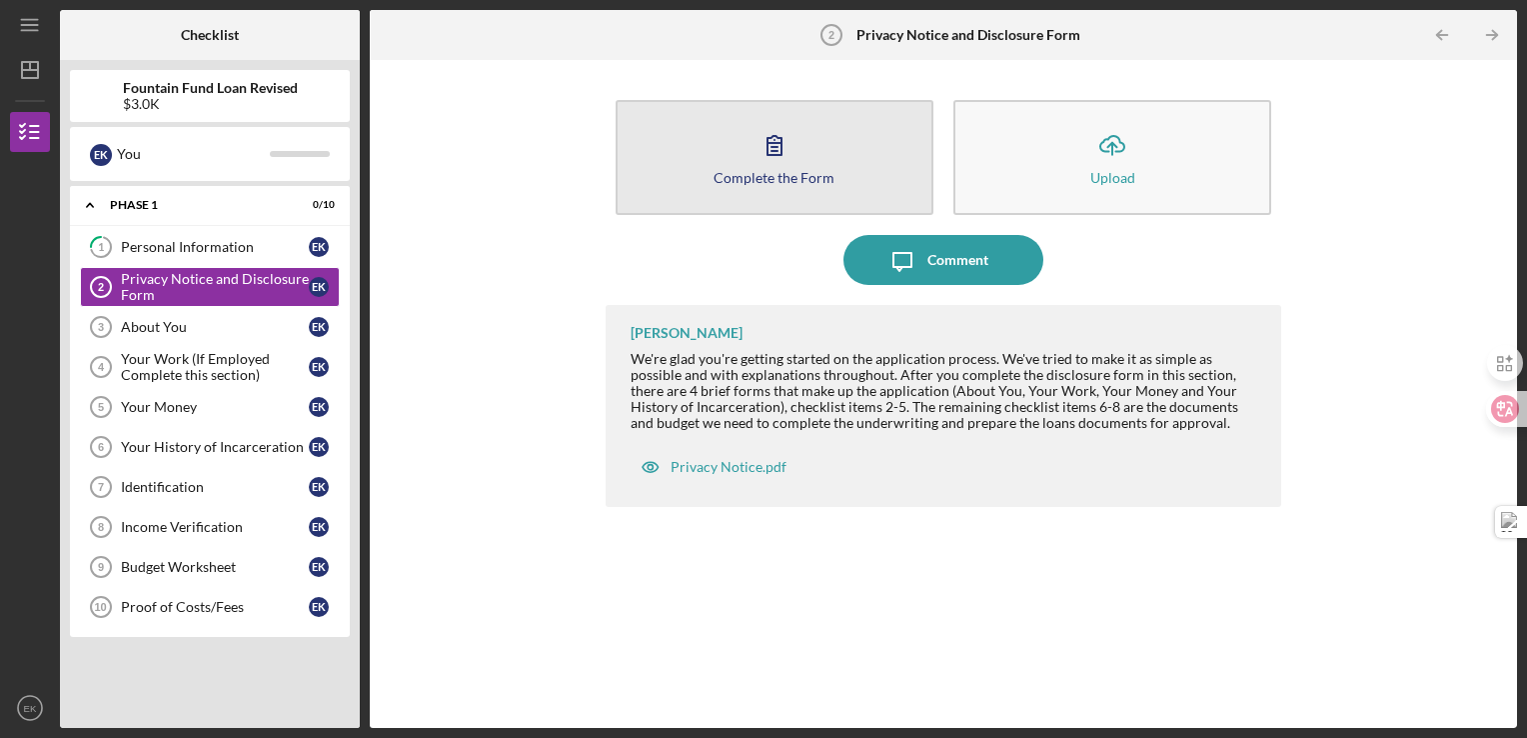
click at [789, 174] on div "Complete the Form" at bounding box center [774, 177] width 121 height 15
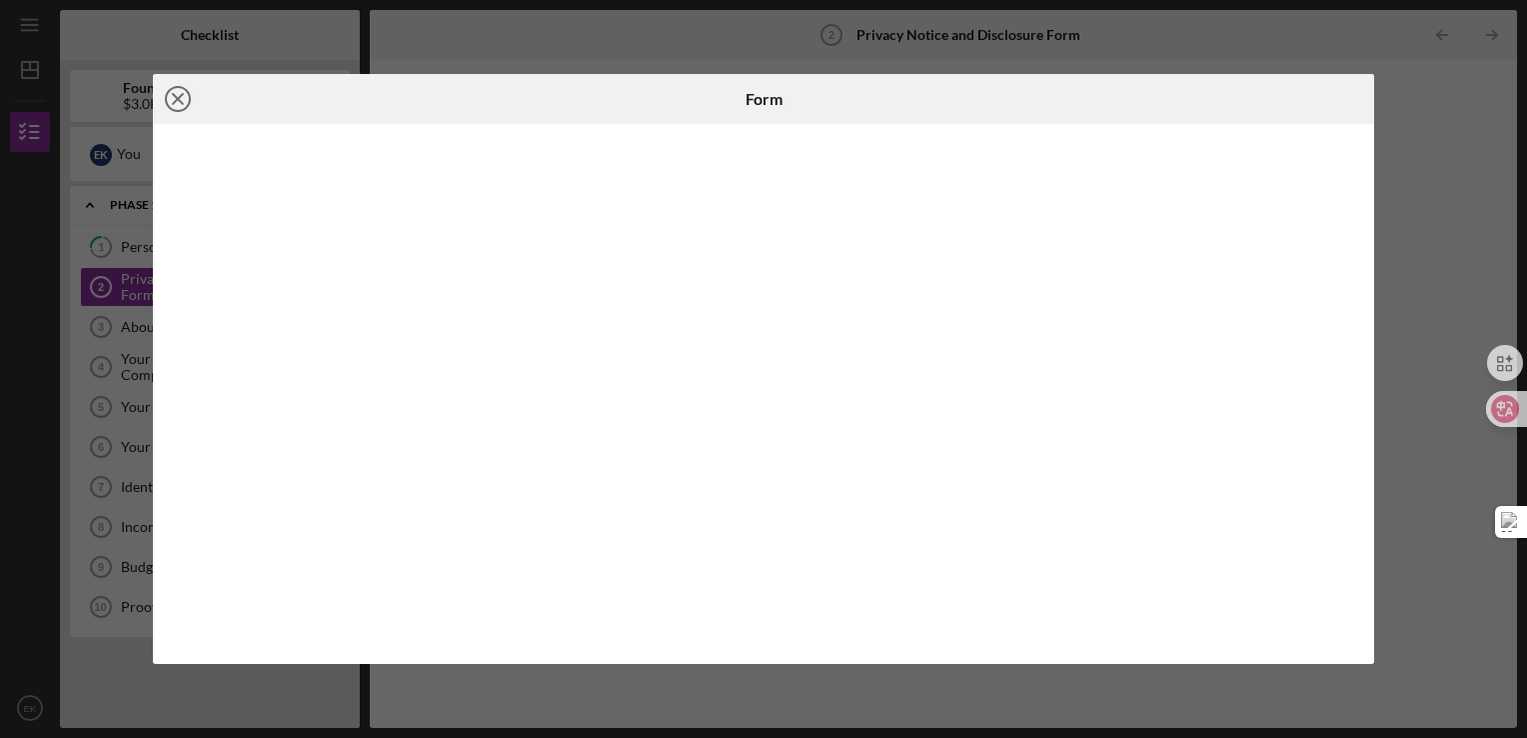
click at [172, 98] on icon "Icon/Close" at bounding box center [178, 99] width 50 height 50
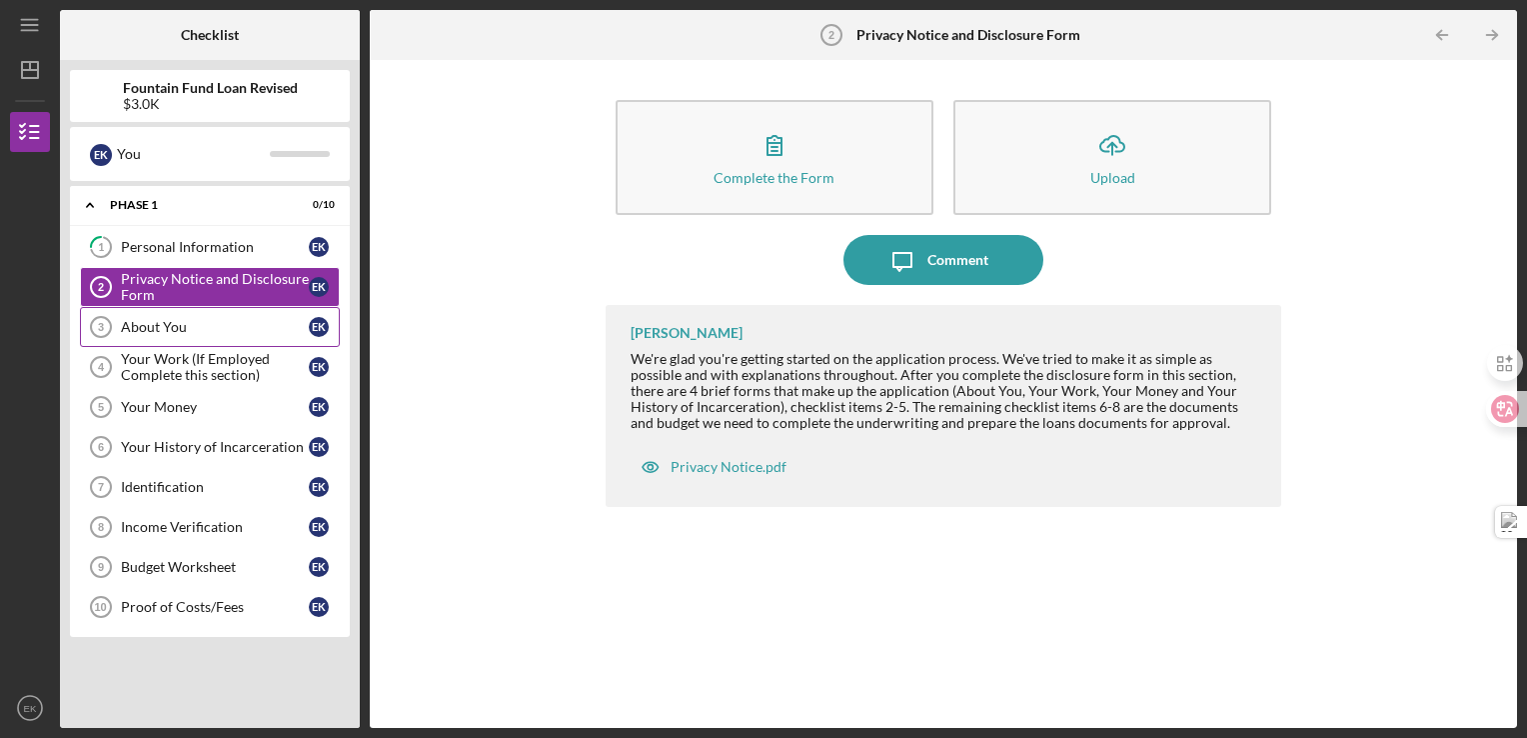
click at [164, 319] on div "About You" at bounding box center [215, 327] width 188 height 16
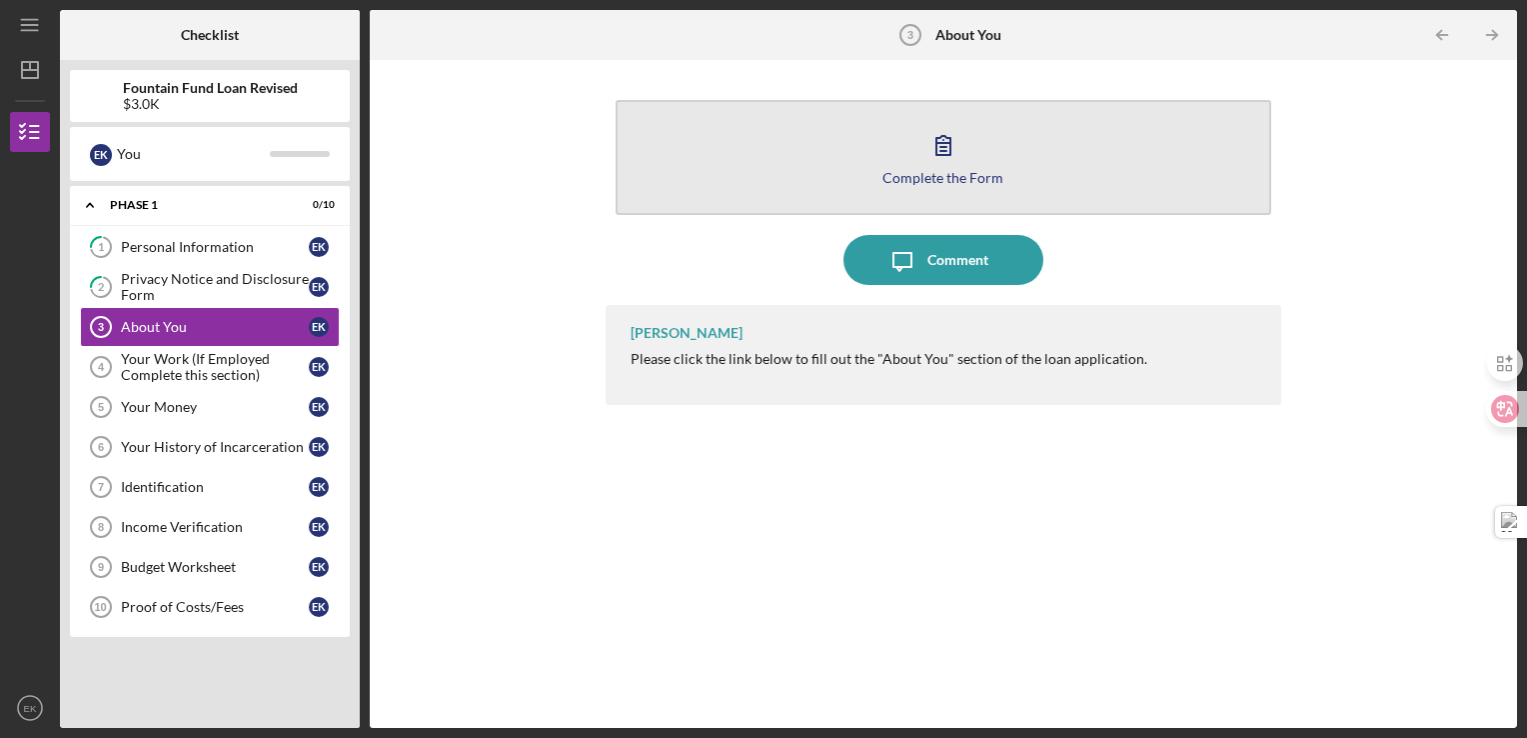
click at [925, 181] on div "Complete the Form" at bounding box center [943, 177] width 121 height 15
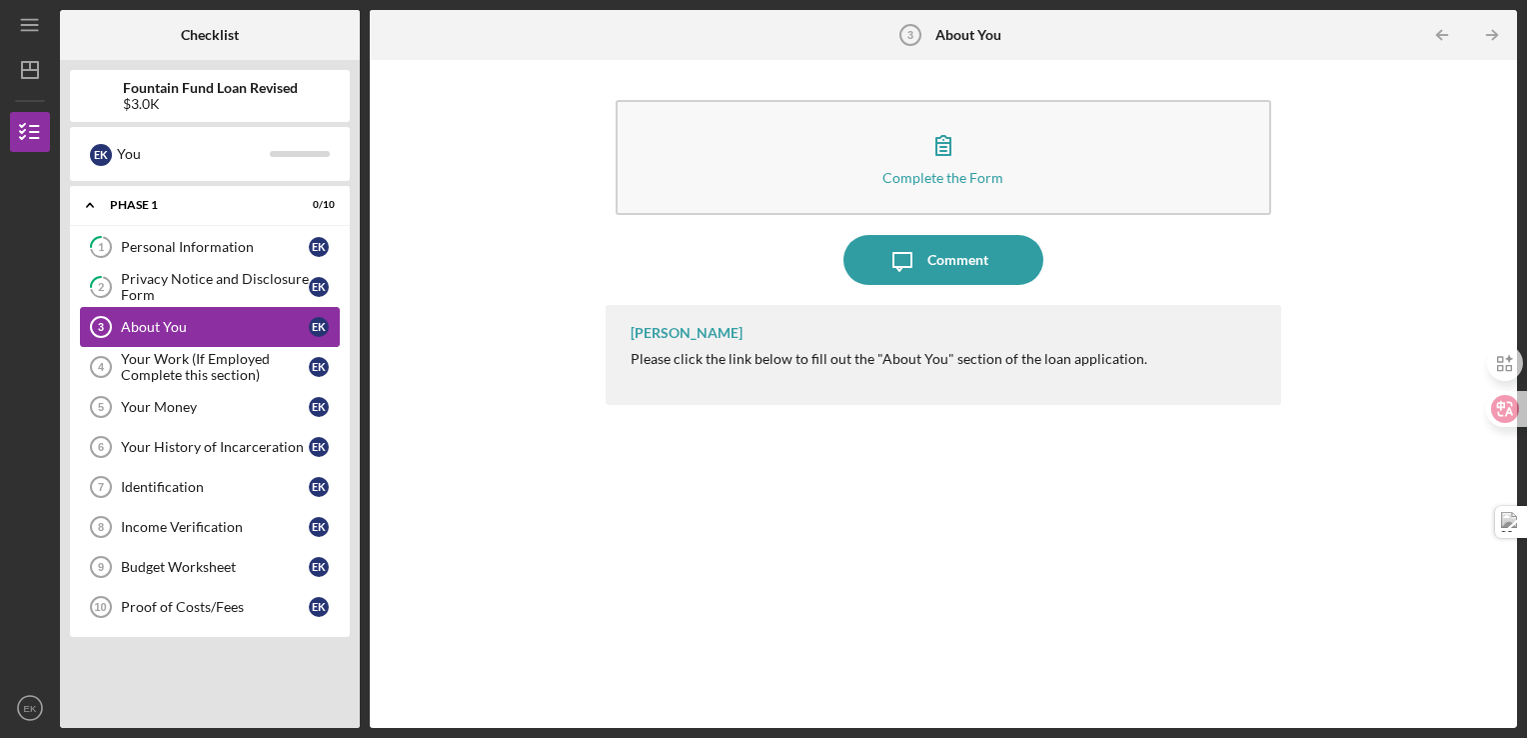
click at [225, 319] on div "About You" at bounding box center [215, 327] width 188 height 16
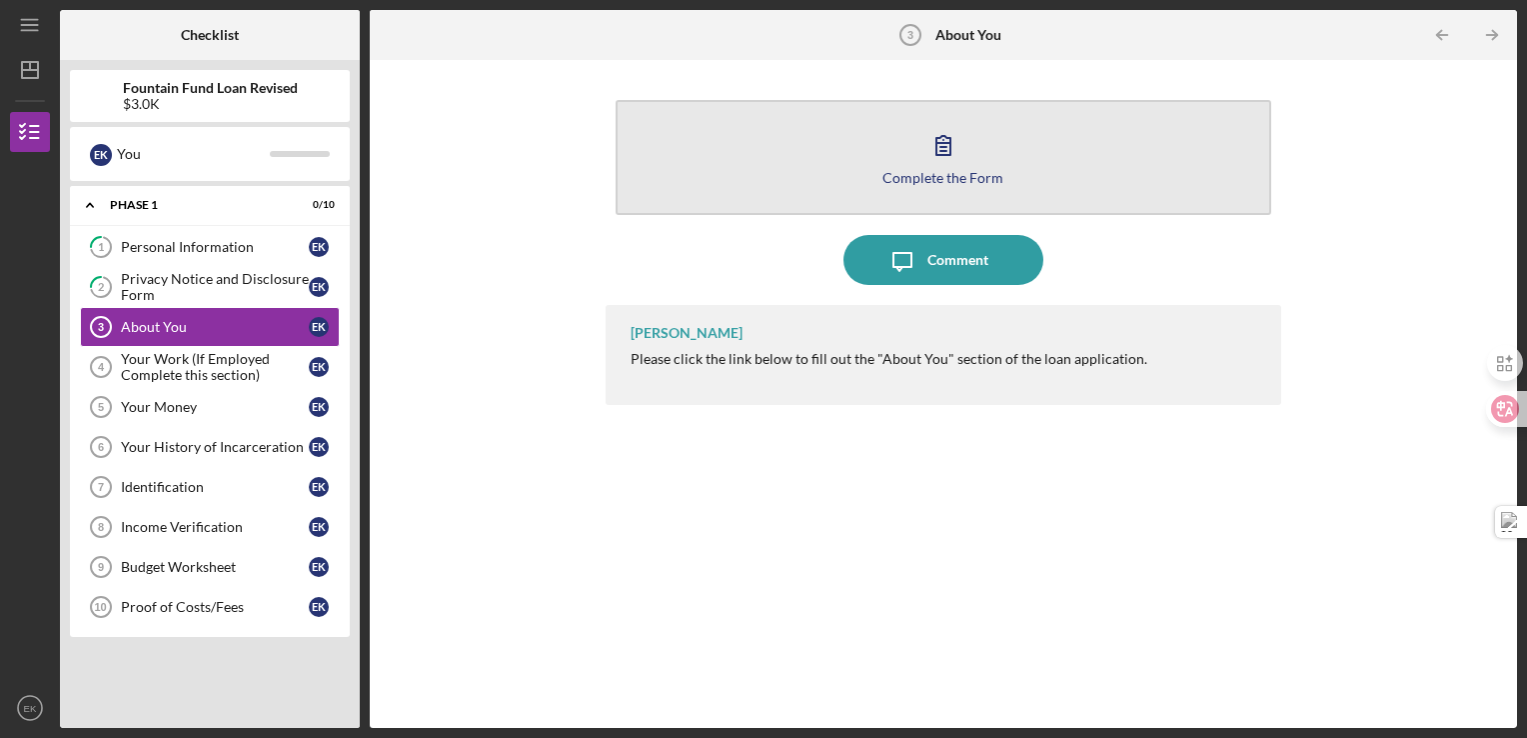
click at [833, 166] on button "Complete the Form Form" at bounding box center [944, 157] width 657 height 115
